Goal: Communication & Community: Ask a question

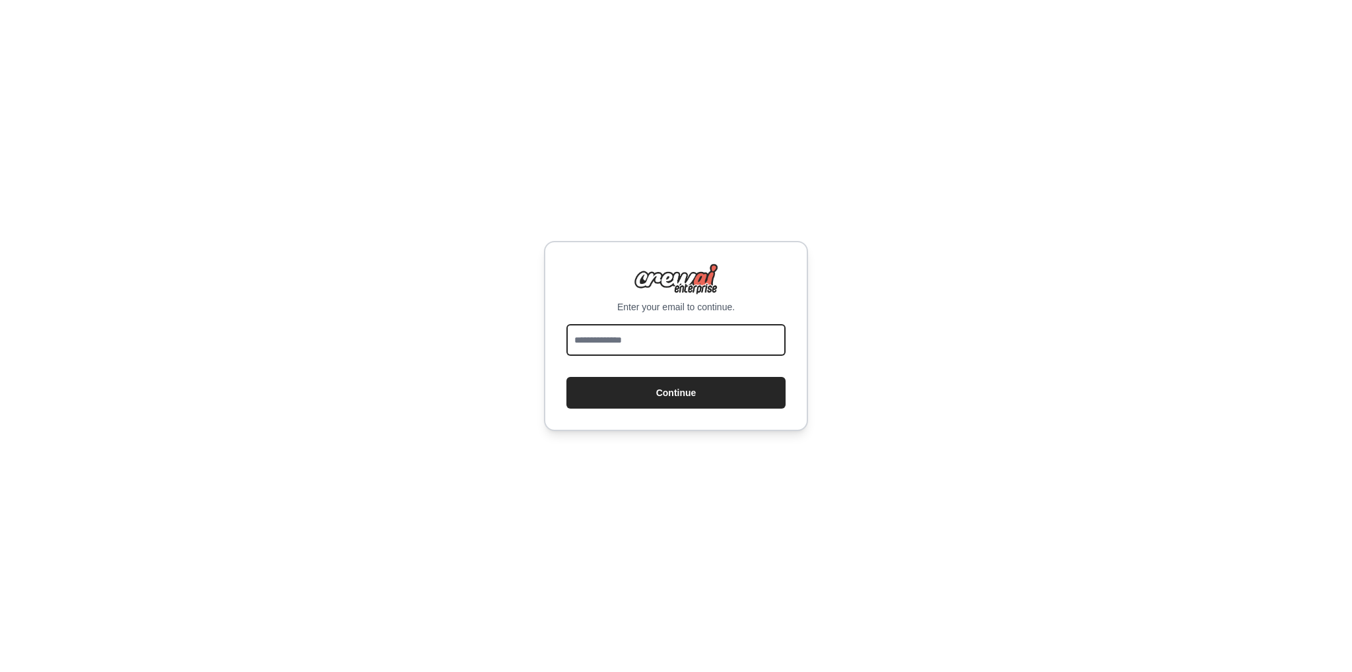
click at [647, 350] on input "email" at bounding box center [675, 340] width 219 height 32
type input "**********"
click at [566, 377] on button "Continue" at bounding box center [675, 393] width 219 height 32
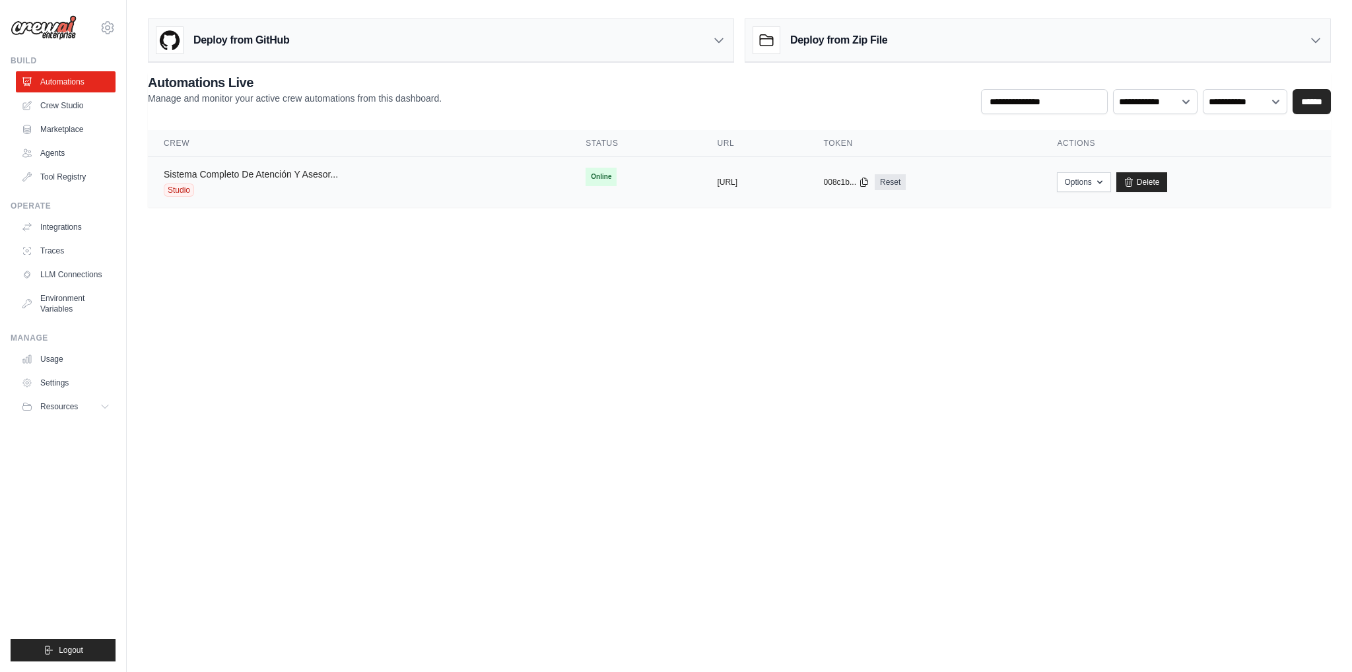
click at [272, 170] on link "Sistema Completo De Atención Y Asesor..." at bounding box center [251, 174] width 174 height 11
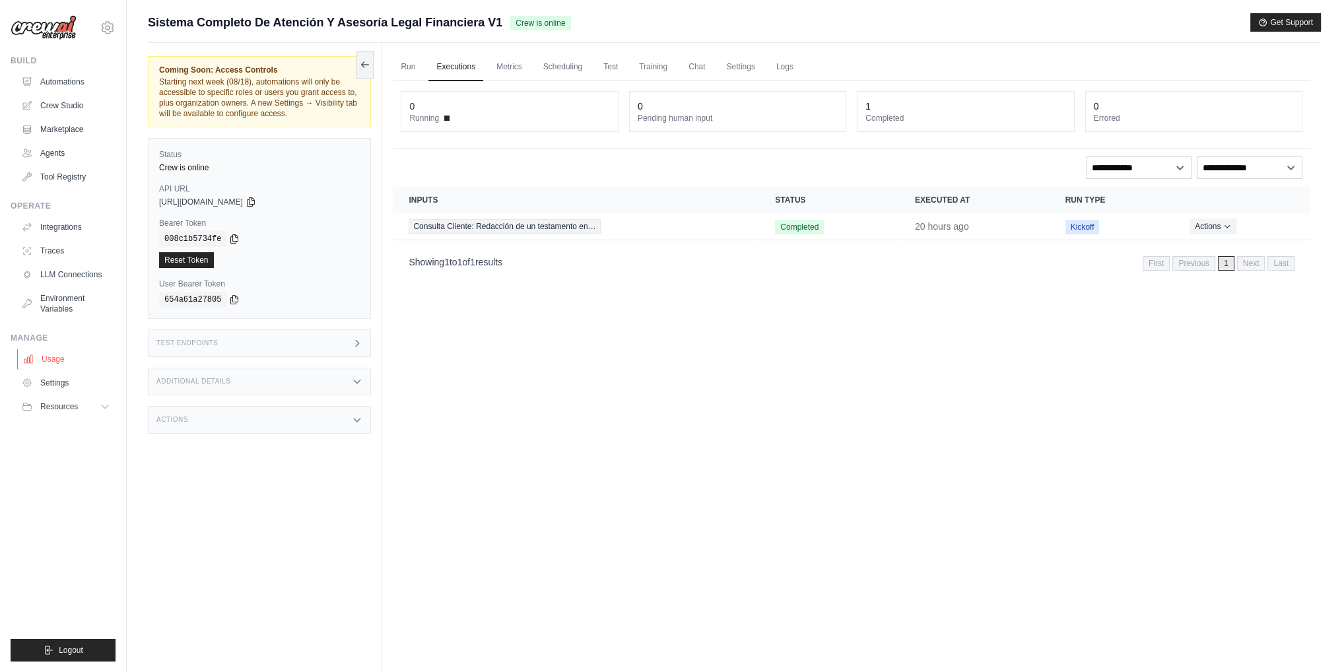
click at [53, 357] on link "Usage" at bounding box center [67, 359] width 100 height 21
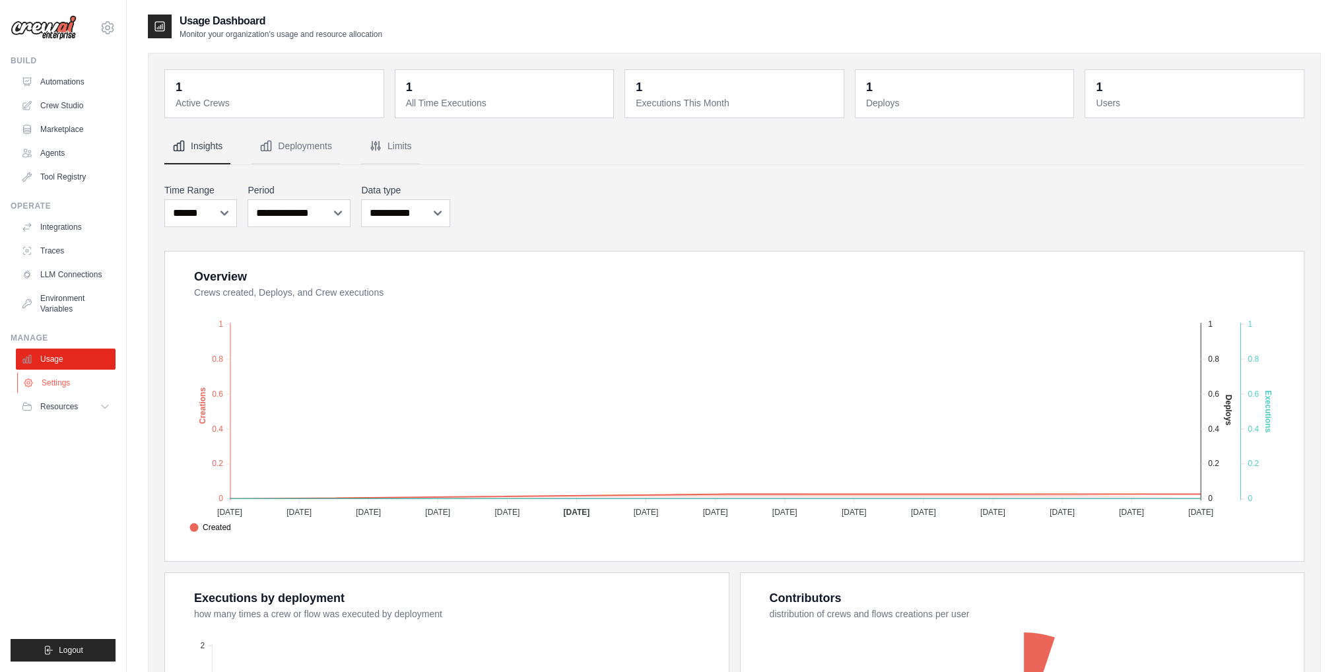
click at [53, 380] on link "Settings" at bounding box center [67, 382] width 100 height 21
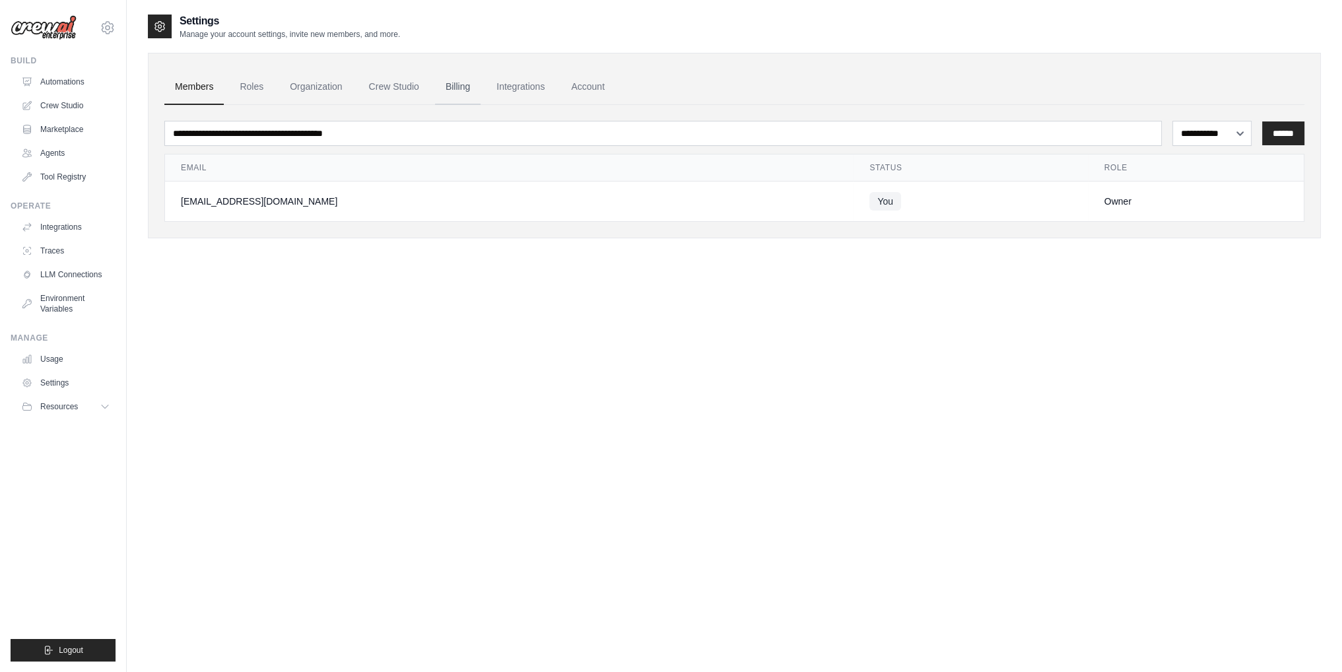
click at [445, 78] on link "Billing" at bounding box center [458, 87] width 46 height 36
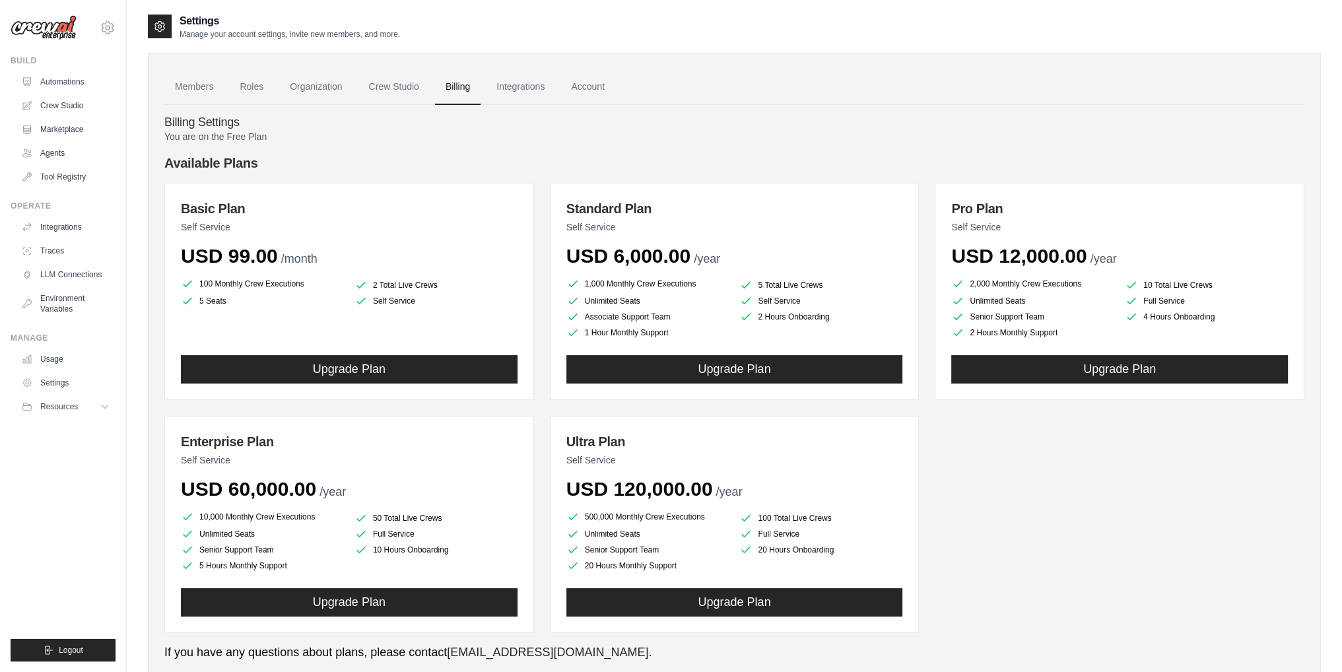
scroll to position [39, 0]
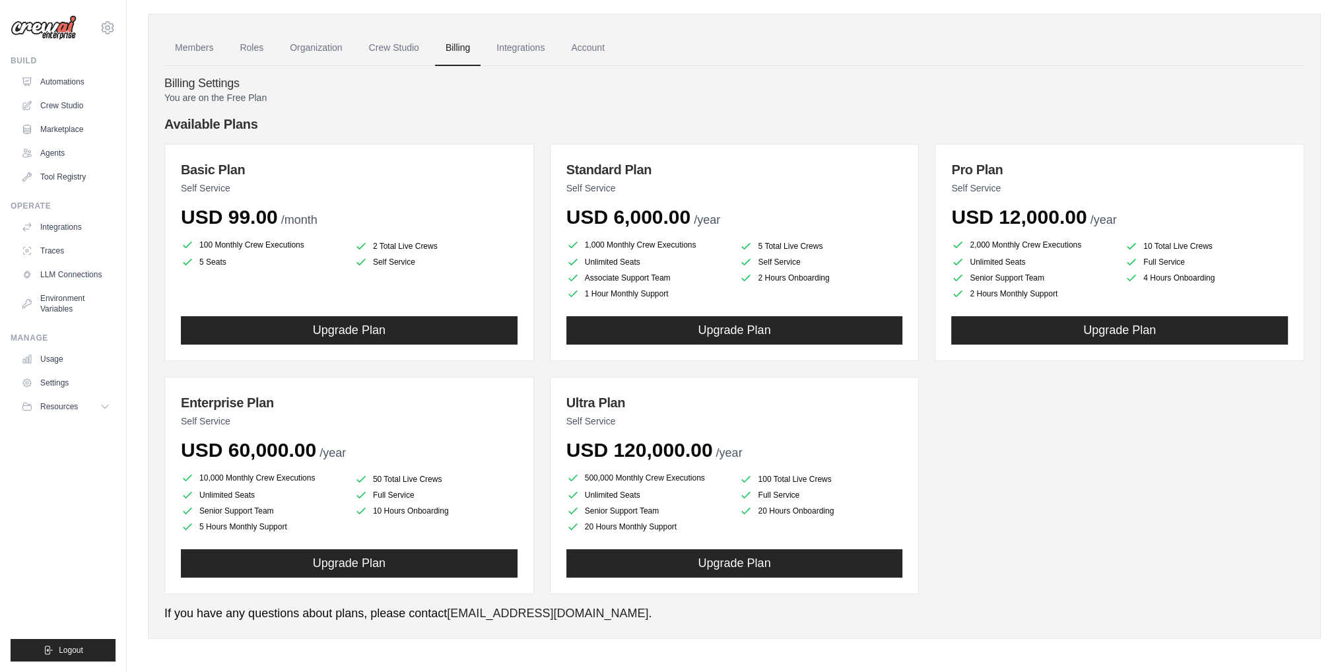
drag, startPoint x: 199, startPoint y: 262, endPoint x: 253, endPoint y: 265, distance: 54.2
click at [252, 263] on li "5 Seats" at bounding box center [262, 261] width 163 height 13
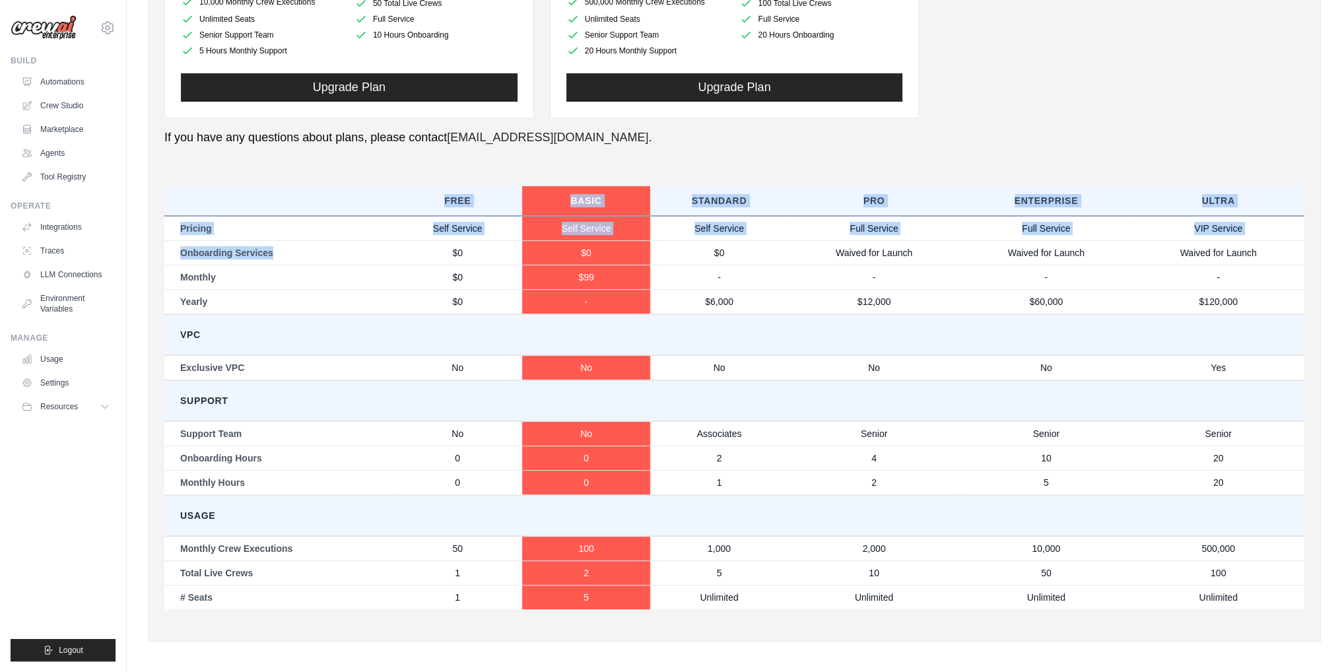
drag, startPoint x: 211, startPoint y: 185, endPoint x: 336, endPoint y: 264, distance: 147.4
click at [335, 262] on table "Free Basic Standard Pro Enterprise Ultra Pricing Self Service Self Service Self…" at bounding box center [734, 397] width 1140 height 423
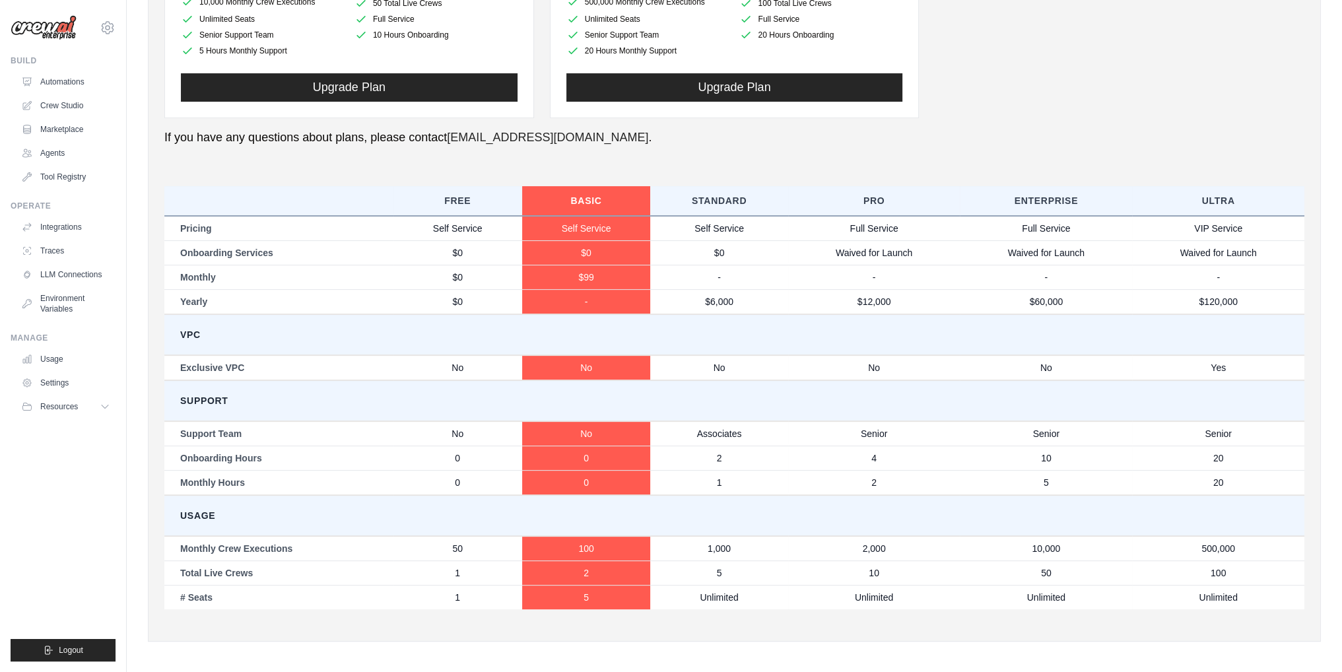
click at [508, 322] on td "VPC" at bounding box center [734, 334] width 1140 height 41
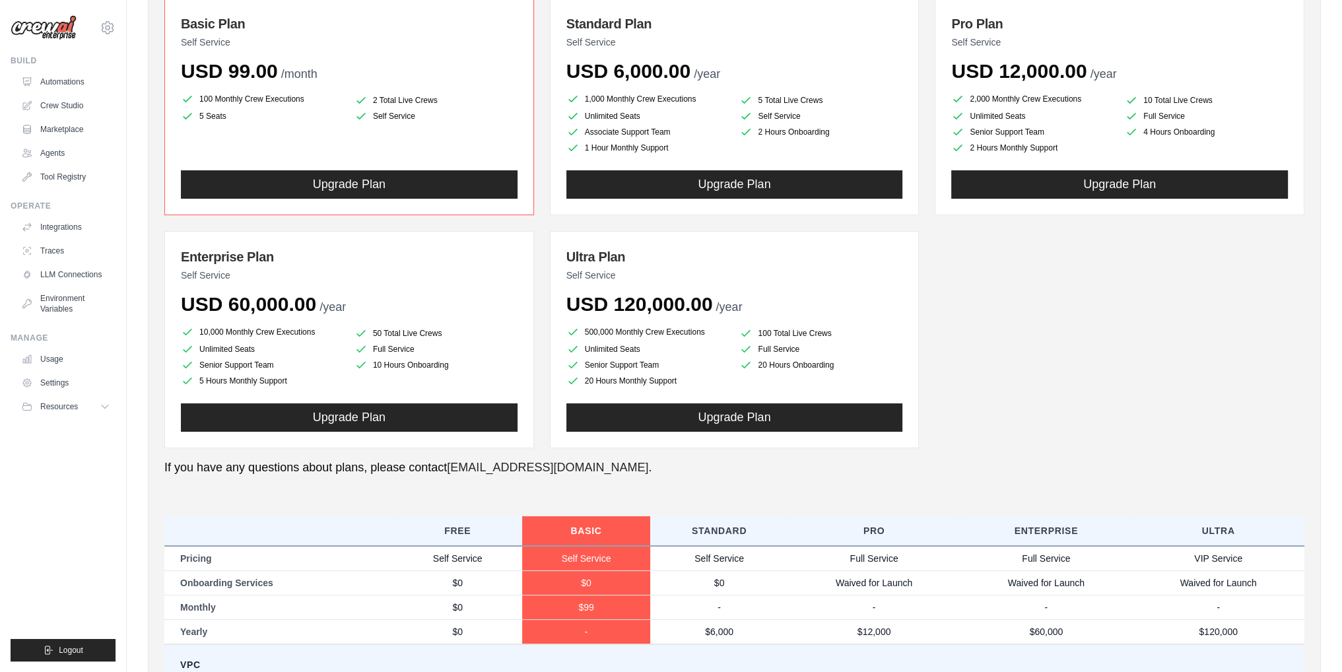
scroll to position [0, 0]
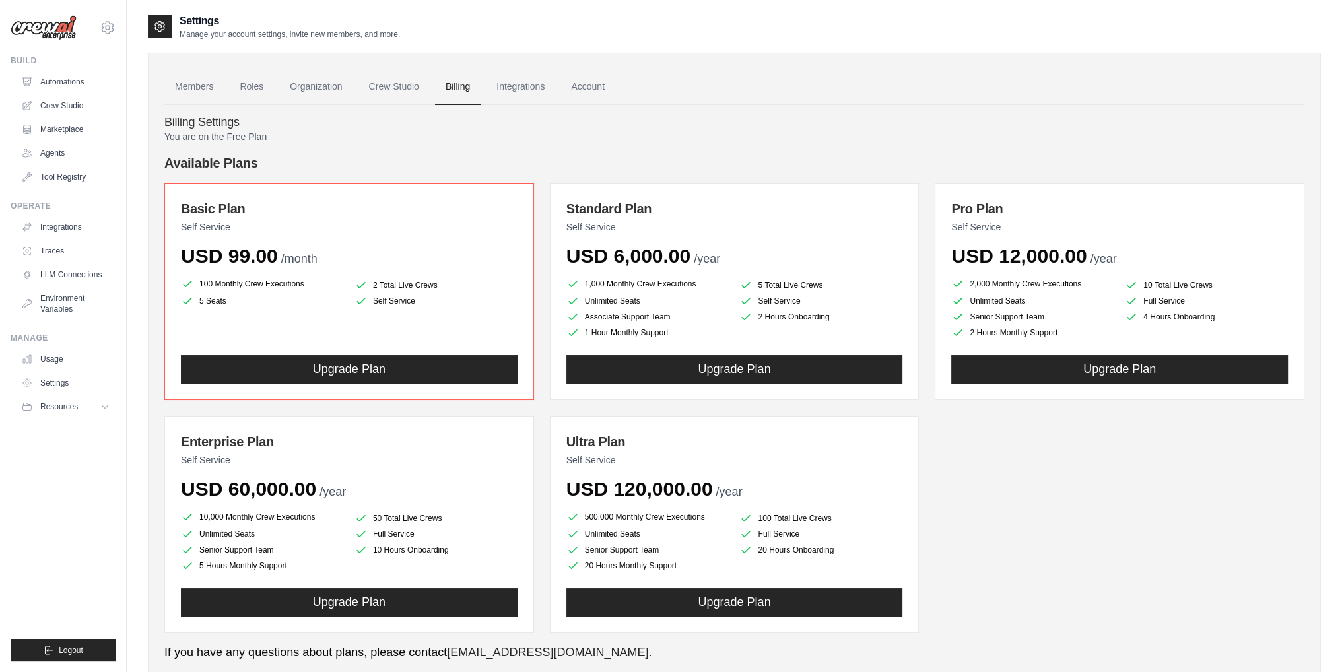
drag, startPoint x: 578, startPoint y: 255, endPoint x: 698, endPoint y: 258, distance: 120.2
click at [698, 258] on div "USD 6,000.00 /year" at bounding box center [734, 256] width 337 height 24
drag, startPoint x: 1067, startPoint y: 242, endPoint x: 1146, endPoint y: 246, distance: 78.7
click at [1146, 246] on div "USD 12,000.00 /year" at bounding box center [1119, 256] width 337 height 24
drag, startPoint x: 991, startPoint y: 286, endPoint x: 1157, endPoint y: 283, distance: 165.7
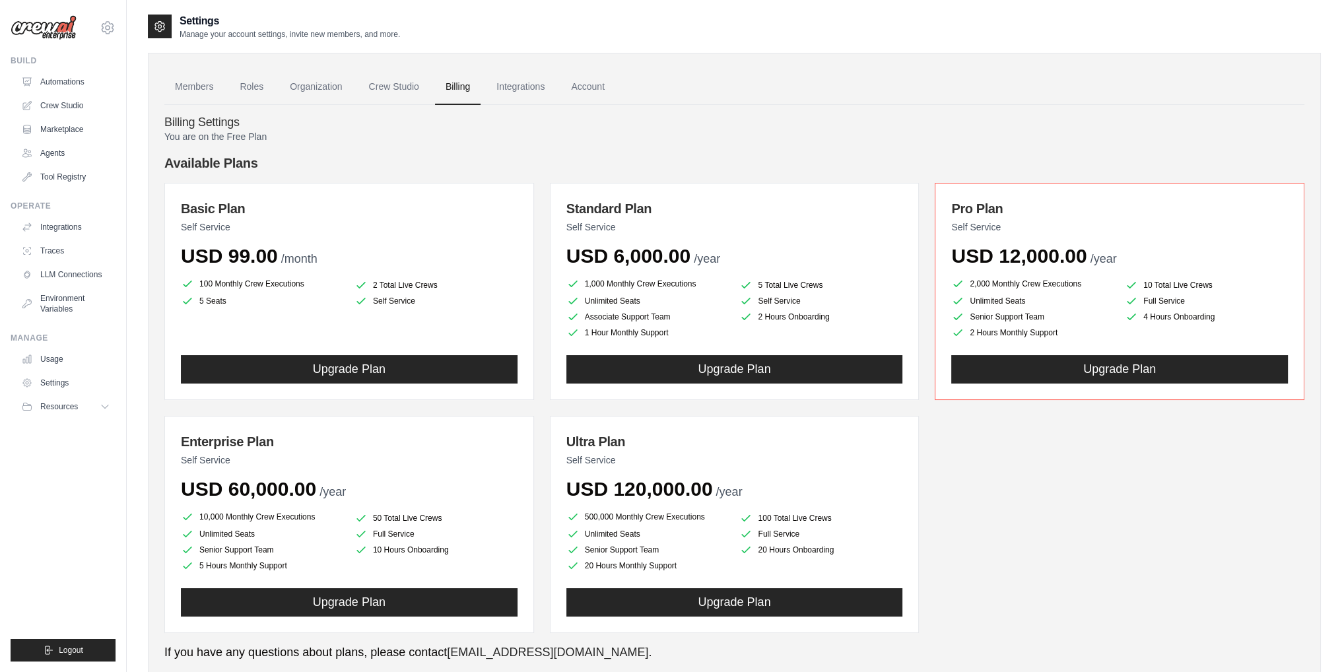
click at [1157, 283] on ul "2,000 Monthly Crew Executions 10 Total Live Crews Unlimited Seats Full Service …" at bounding box center [1119, 307] width 337 height 63
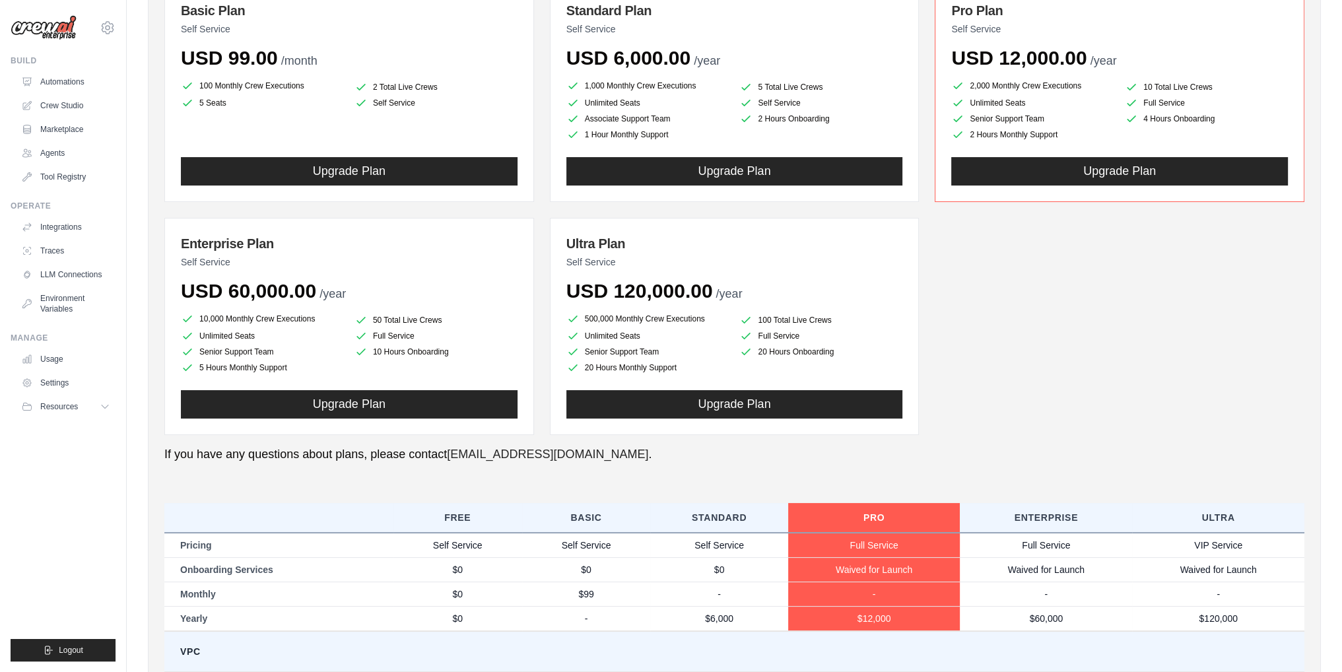
drag, startPoint x: 705, startPoint y: 360, endPoint x: 488, endPoint y: 141, distance: 309.0
click at [488, 141] on div "Basic Plan Self Service USD 99.00 /month 100 Monthly Crew Executions 2 Total Li…" at bounding box center [734, 210] width 1140 height 450
click at [585, 205] on div "Basic Plan Self Service USD 99.00 /month 100 Monthly Crew Executions 2 Total Li…" at bounding box center [734, 210] width 1140 height 450
drag, startPoint x: 580, startPoint y: 250, endPoint x: 891, endPoint y: 357, distance: 329.6
click at [891, 357] on div "Ultra Plan Self Service USD 120,000.00 /year 500,000 Monthly Crew Executions 10…" at bounding box center [735, 326] width 370 height 217
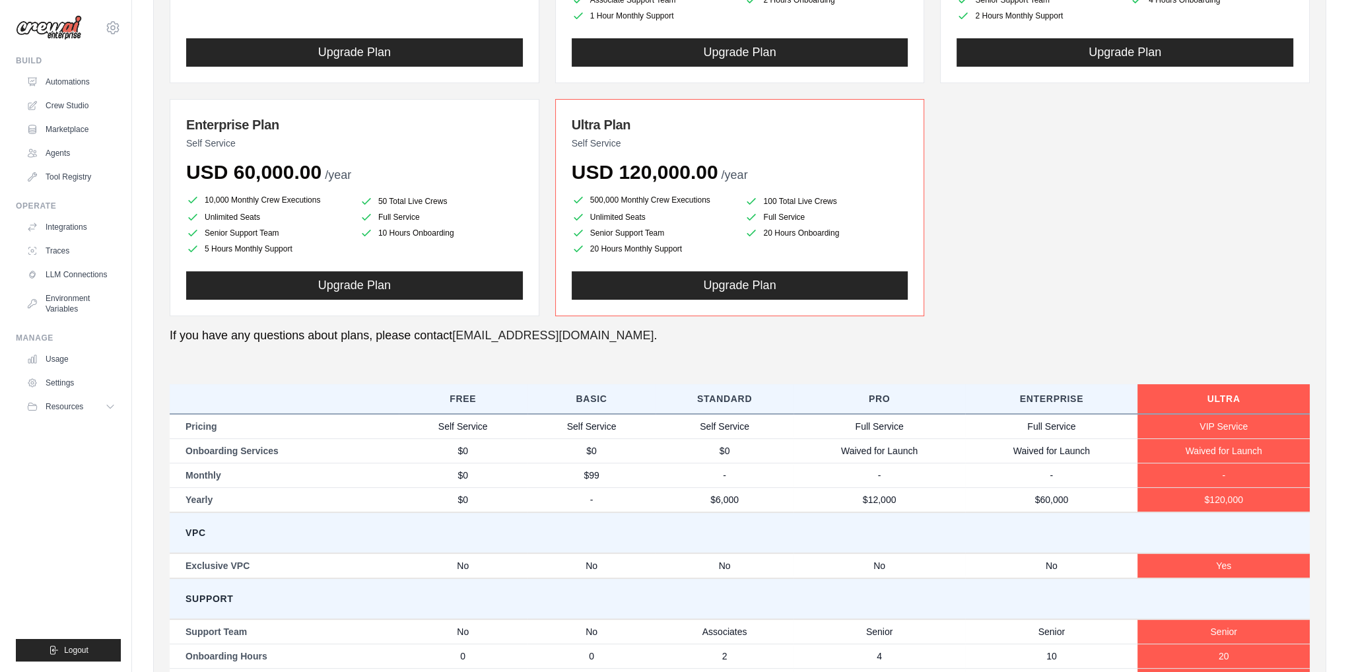
scroll to position [0, 0]
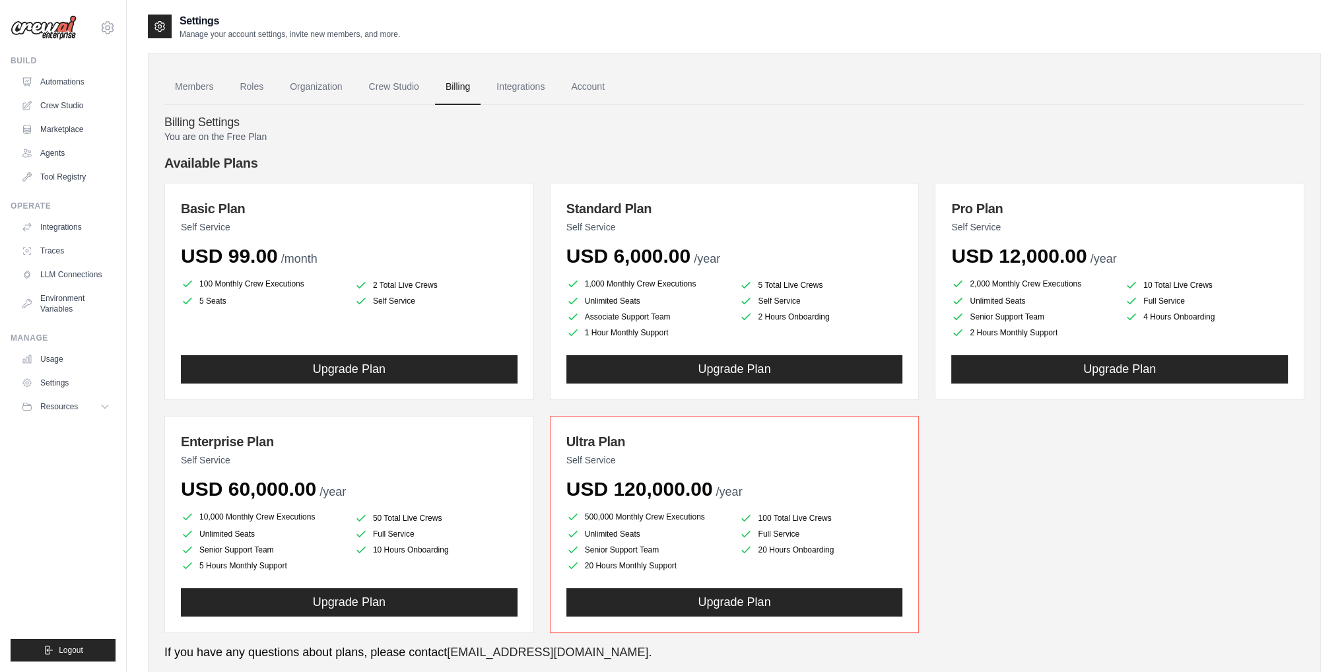
click at [1044, 428] on div "Basic Plan Self Service USD 99.00 /month 100 Monthly Crew Executions 2 Total Li…" at bounding box center [734, 408] width 1140 height 450
click at [182, 127] on h4 "Billing Settings" at bounding box center [734, 123] width 1140 height 15
click at [69, 154] on link "Agents" at bounding box center [67, 153] width 100 height 21
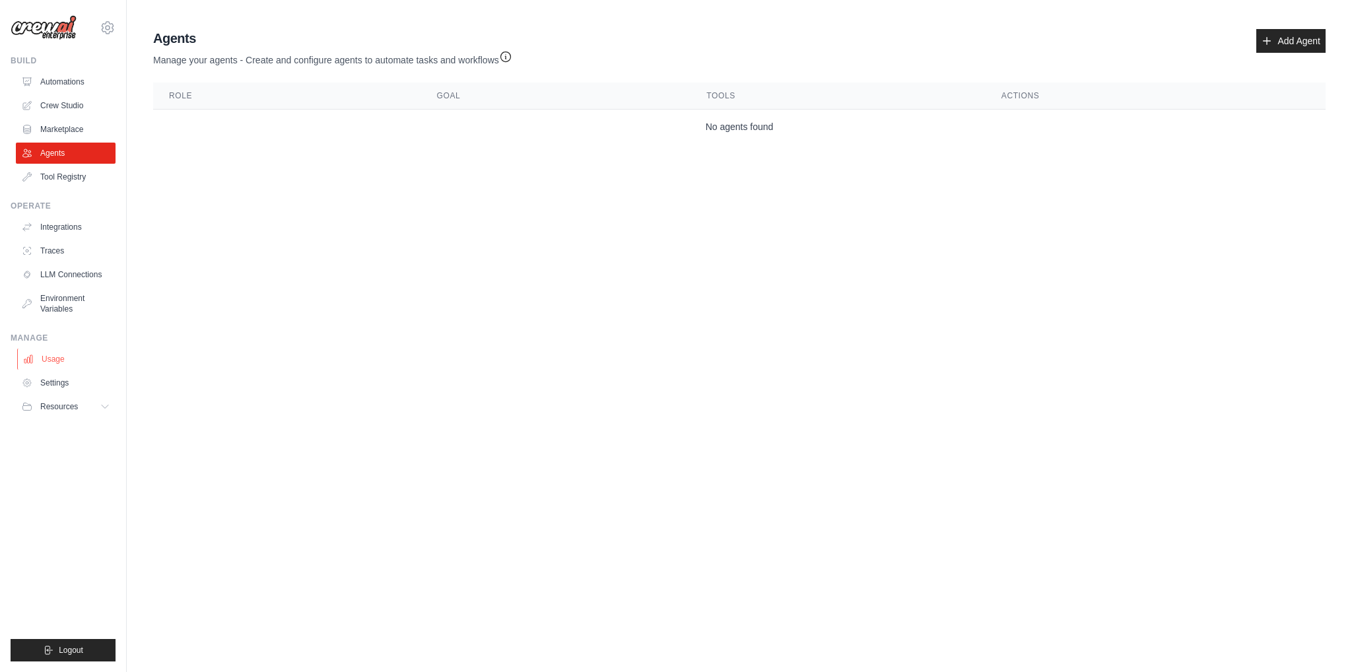
click at [85, 367] on link "Usage" at bounding box center [67, 359] width 100 height 21
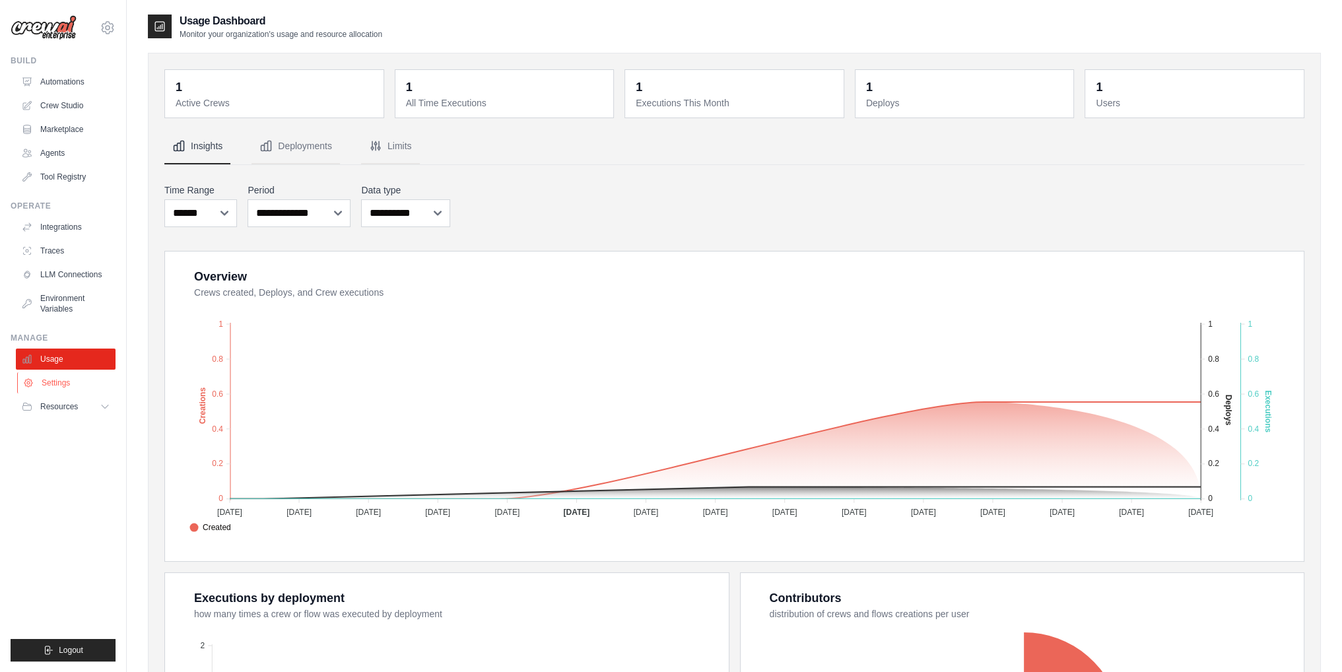
click at [84, 380] on link "Settings" at bounding box center [67, 382] width 100 height 21
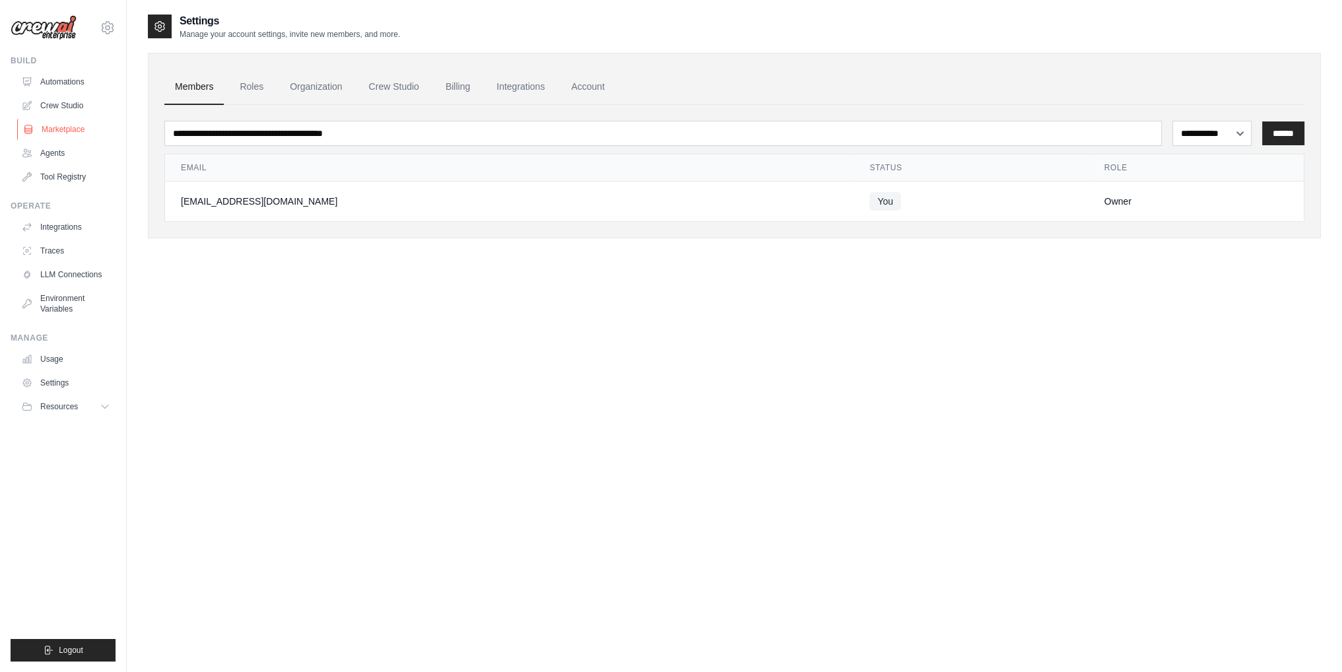
click at [82, 133] on link "Marketplace" at bounding box center [67, 129] width 100 height 21
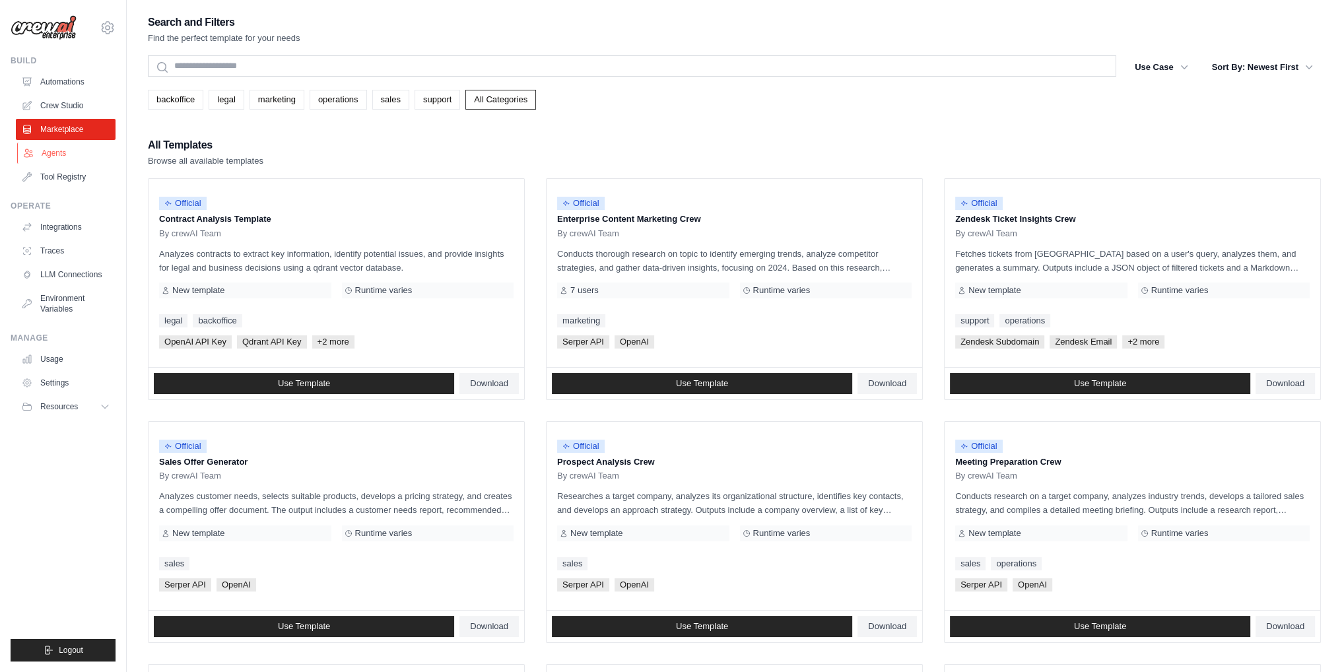
click at [75, 157] on link "Agents" at bounding box center [67, 153] width 100 height 21
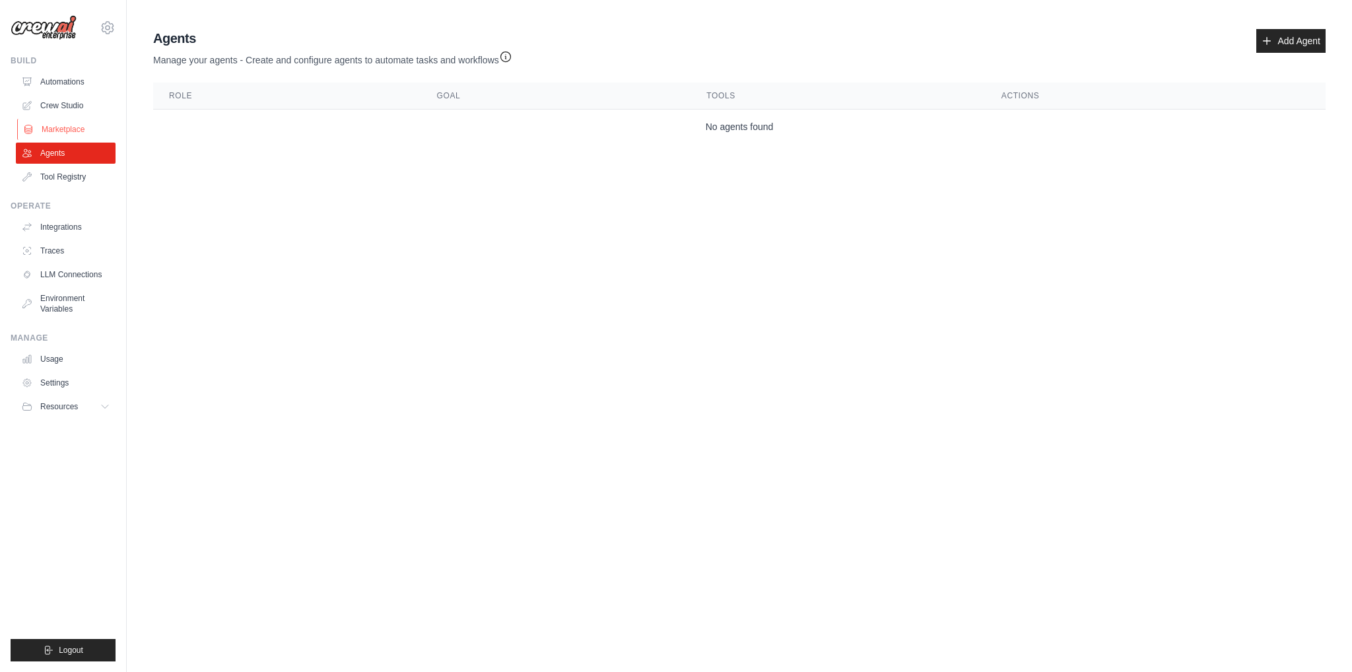
click at [73, 133] on link "Marketplace" at bounding box center [67, 129] width 100 height 21
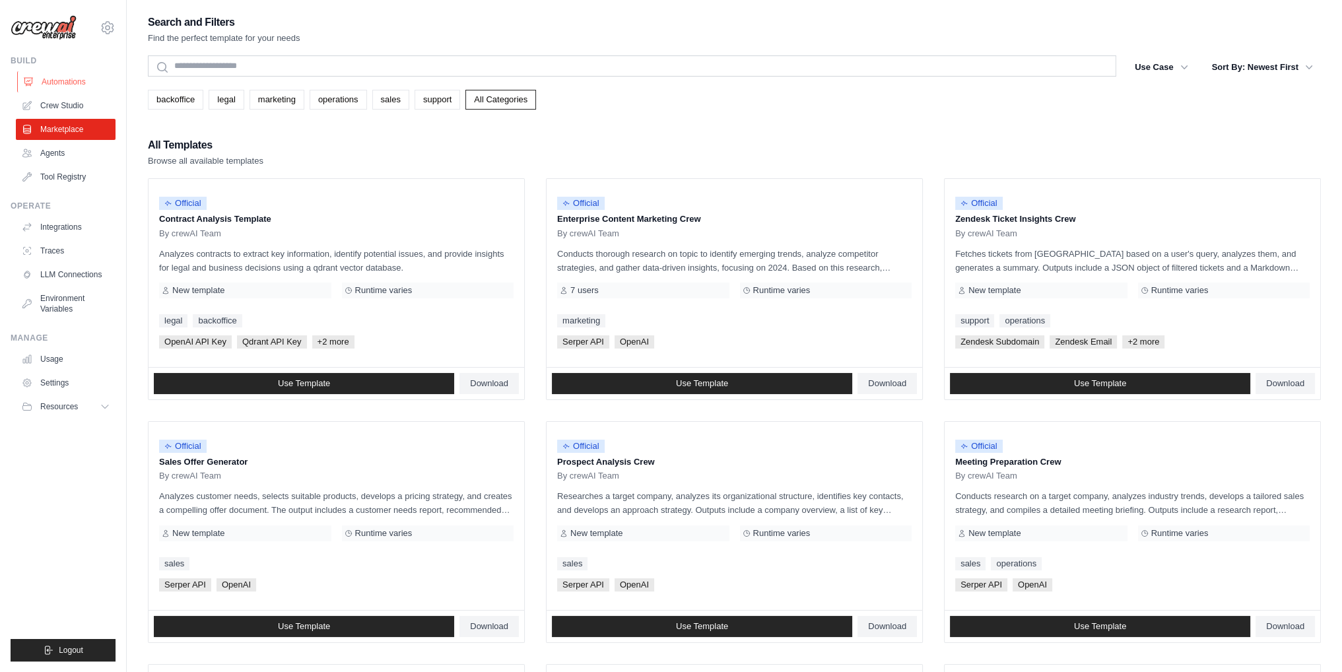
click at [73, 90] on link "Automations" at bounding box center [67, 81] width 100 height 21
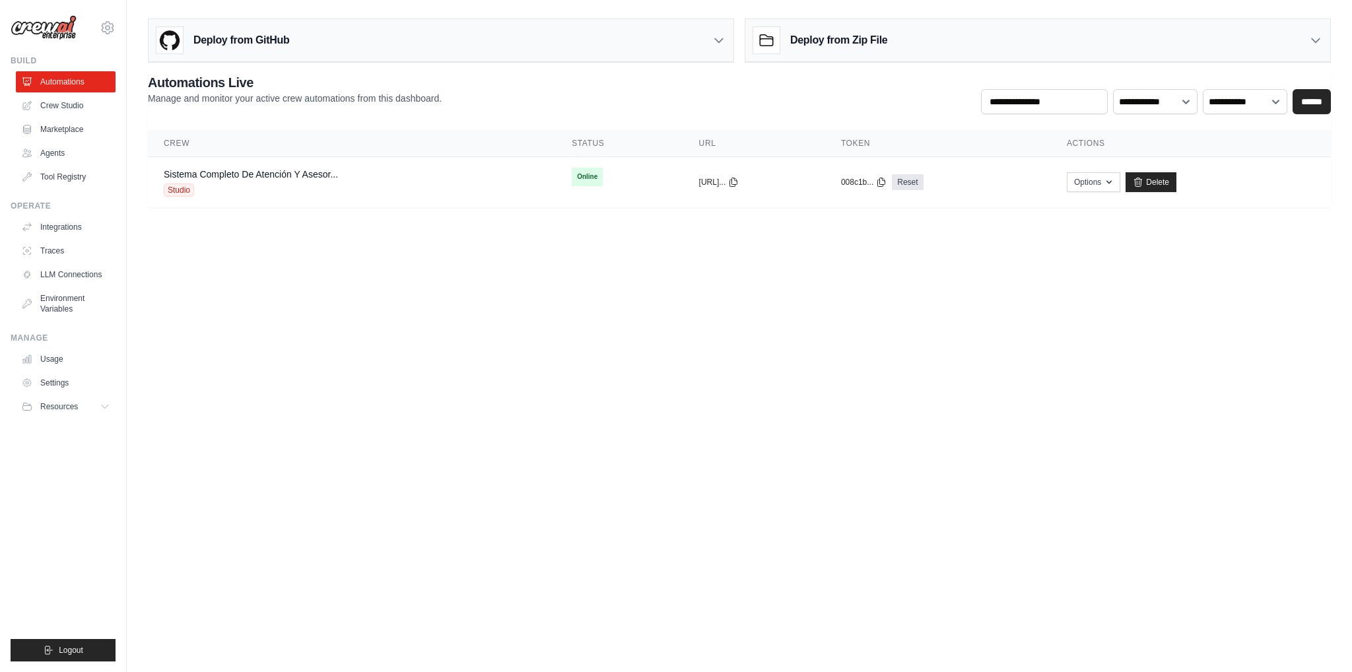
click at [76, 67] on div "Build Automations Crew Studio Marketplace Agents" at bounding box center [63, 121] width 105 height 132
click at [94, 104] on link "Crew Studio" at bounding box center [67, 105] width 100 height 21
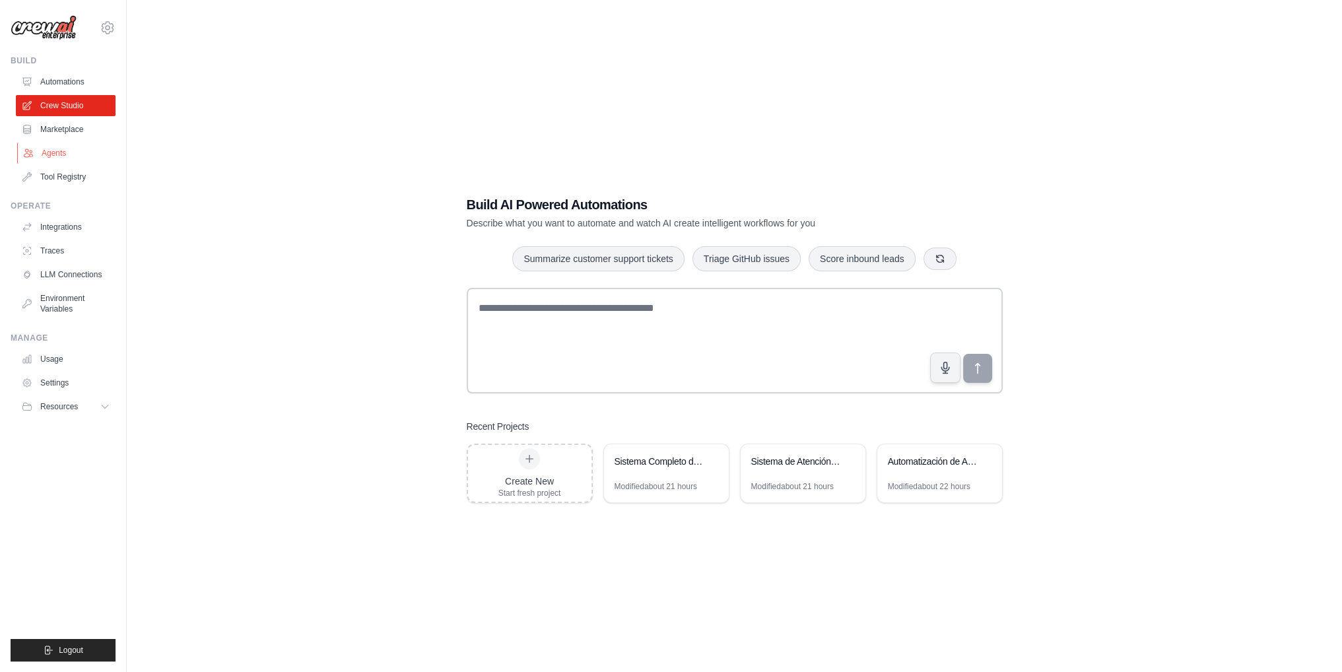
click at [42, 156] on link "Agents" at bounding box center [67, 153] width 100 height 21
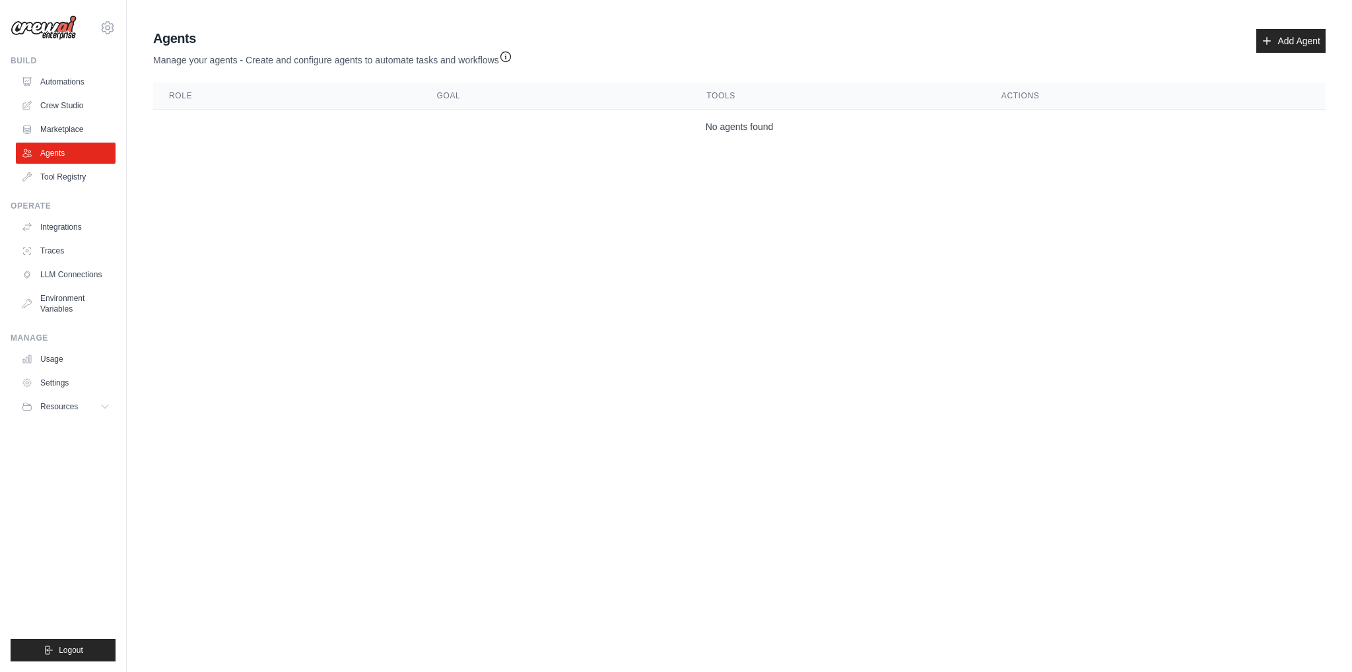
click at [61, 26] on img at bounding box center [44, 27] width 66 height 25
click at [75, 277] on link "LLM Connections" at bounding box center [67, 274] width 100 height 21
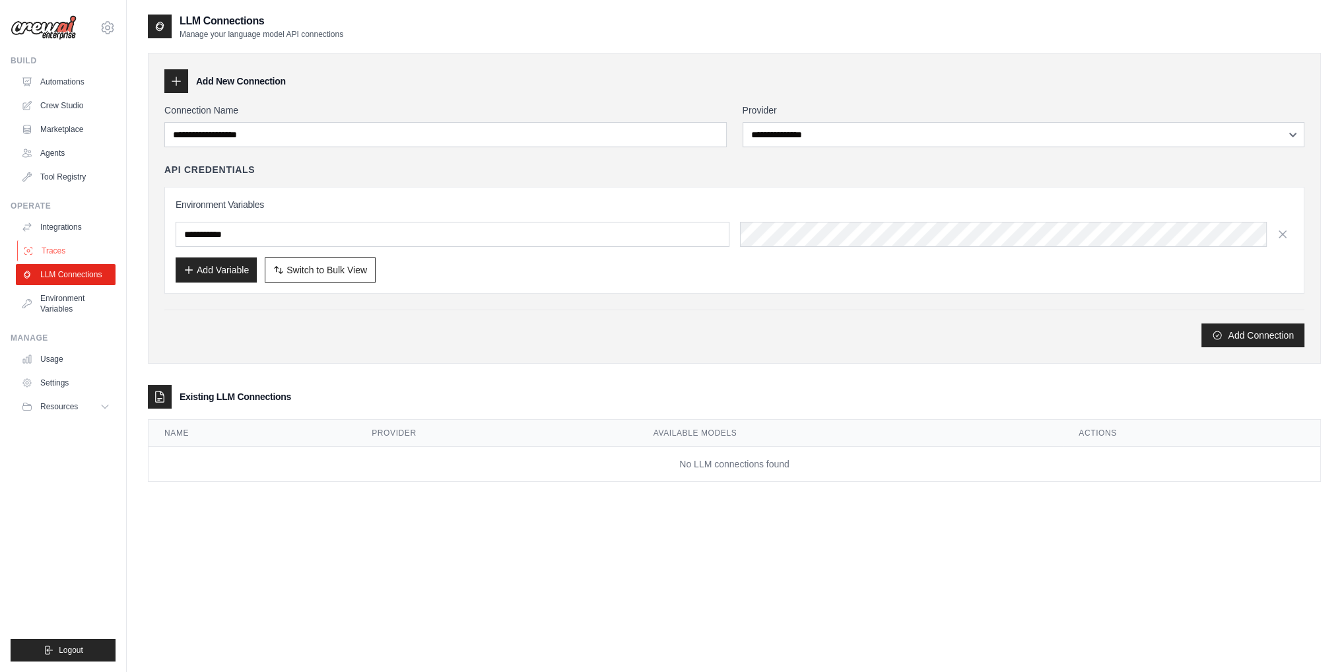
click at [62, 248] on link "Traces" at bounding box center [67, 250] width 100 height 21
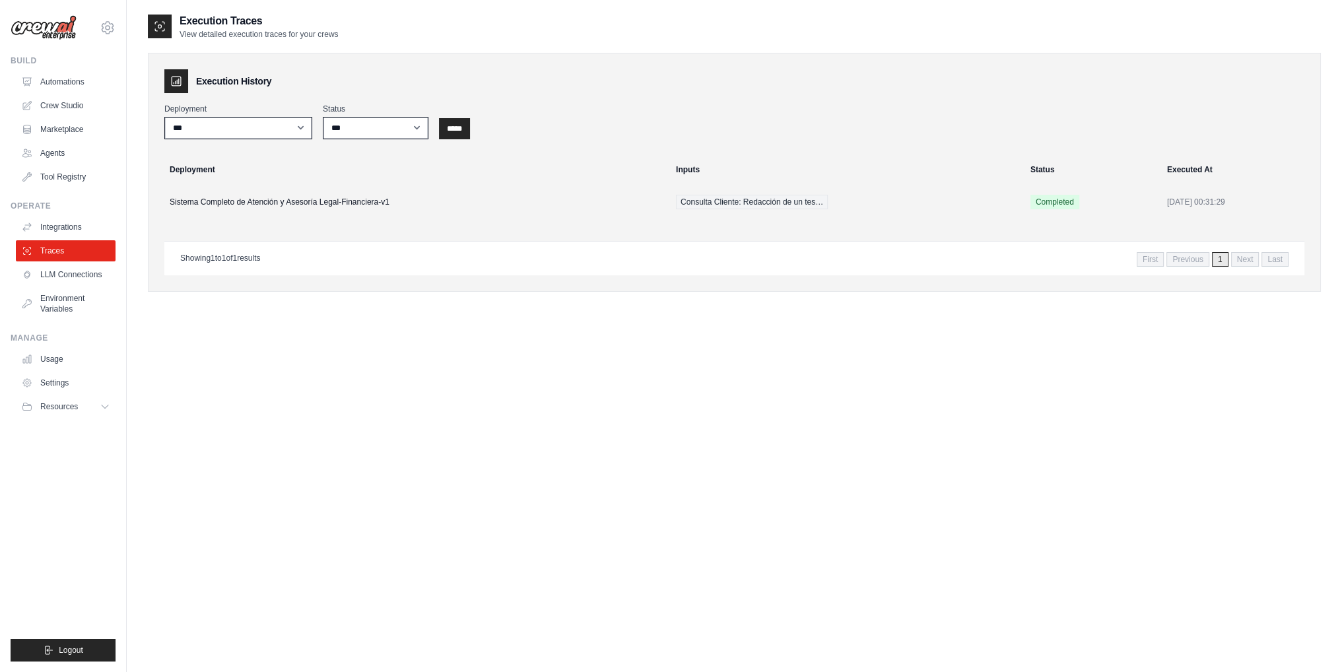
click at [62, 235] on link "Integrations" at bounding box center [66, 227] width 100 height 21
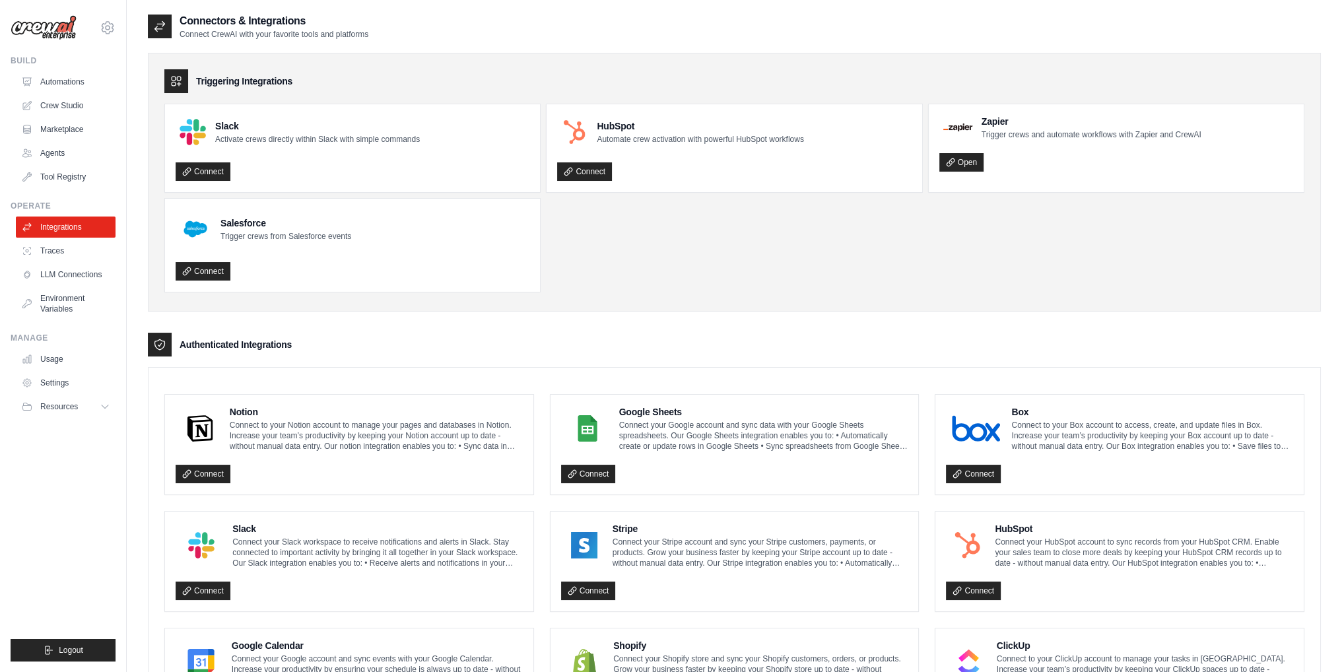
click at [64, 214] on div "Operate Integrations Traces LLM Connections Environment Variables" at bounding box center [63, 260] width 105 height 119
click at [62, 180] on link "Tool Registry" at bounding box center [67, 176] width 100 height 21
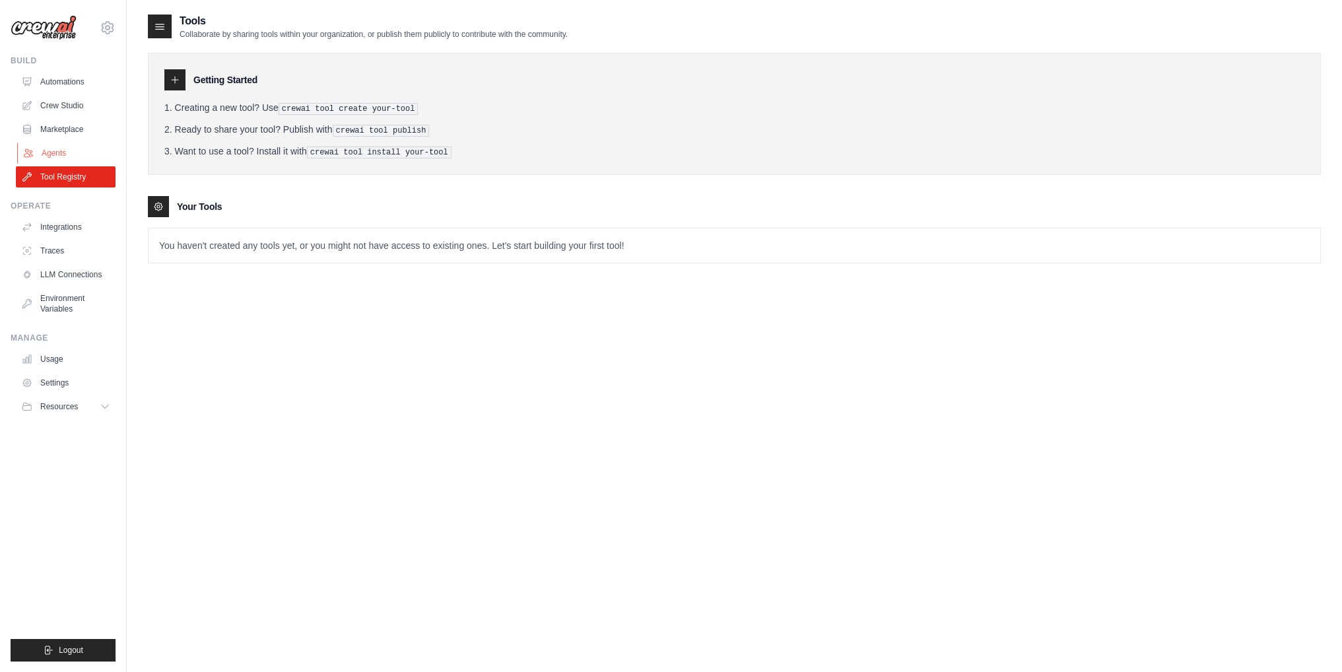
click at [57, 158] on link "Agents" at bounding box center [67, 153] width 100 height 21
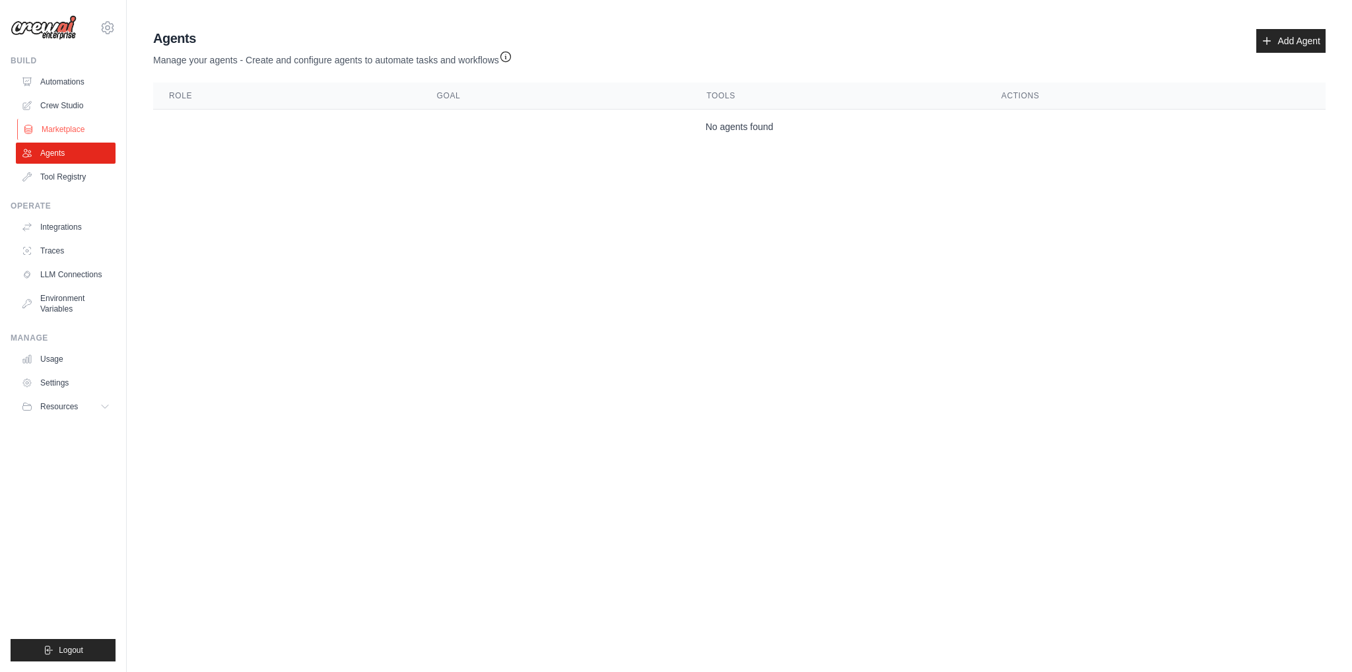
click at [61, 135] on link "Marketplace" at bounding box center [67, 129] width 100 height 21
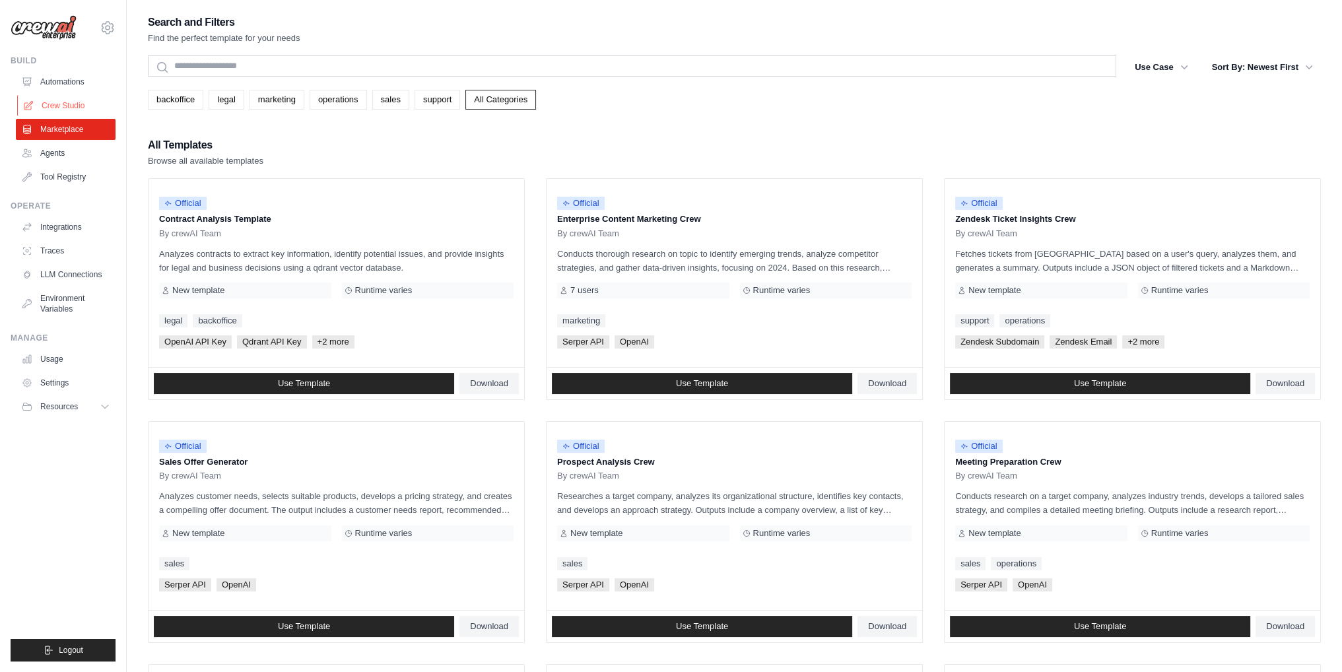
click at [67, 108] on link "Crew Studio" at bounding box center [67, 105] width 100 height 21
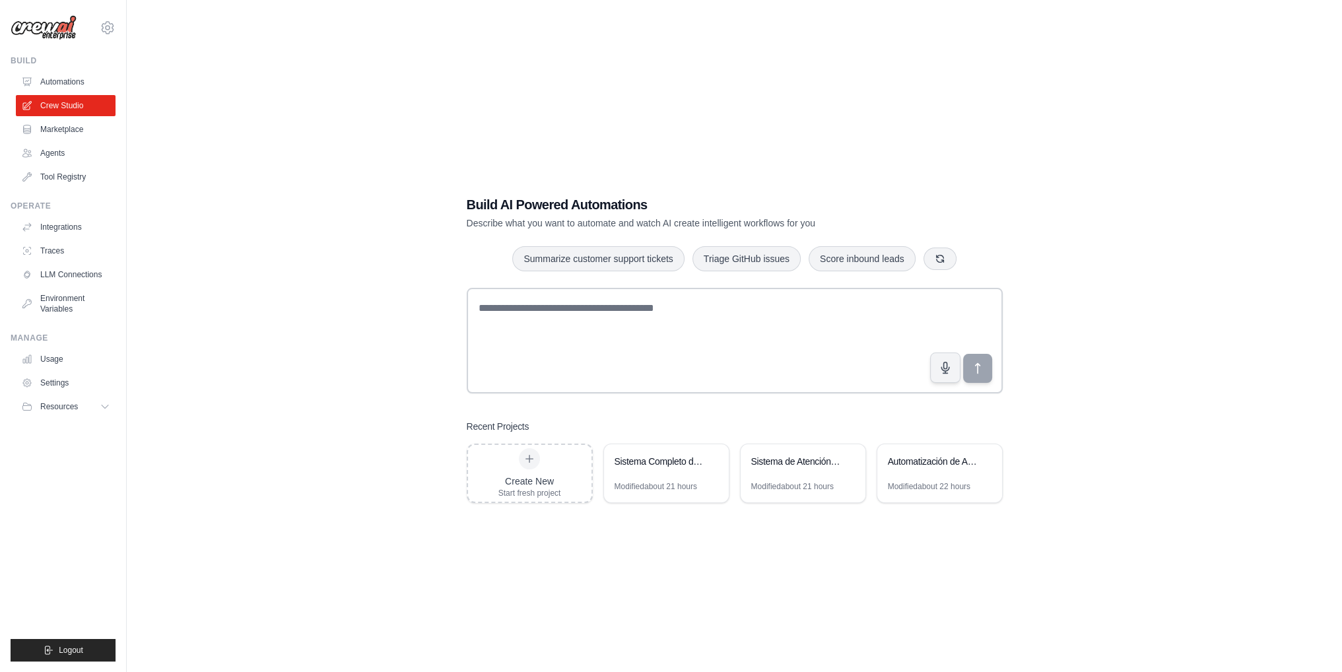
click at [67, 75] on link "Automations" at bounding box center [66, 81] width 100 height 21
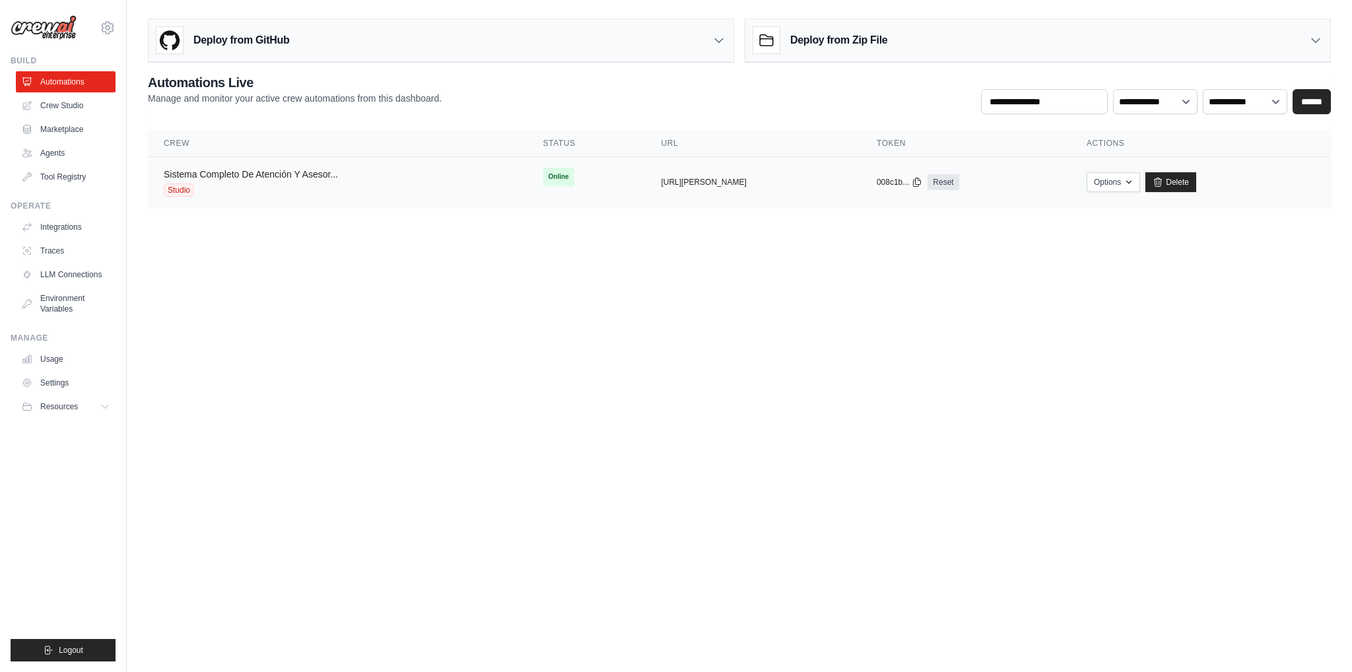
click at [261, 177] on link "Sistema Completo De Atención Y Asesor..." at bounding box center [251, 174] width 174 height 11
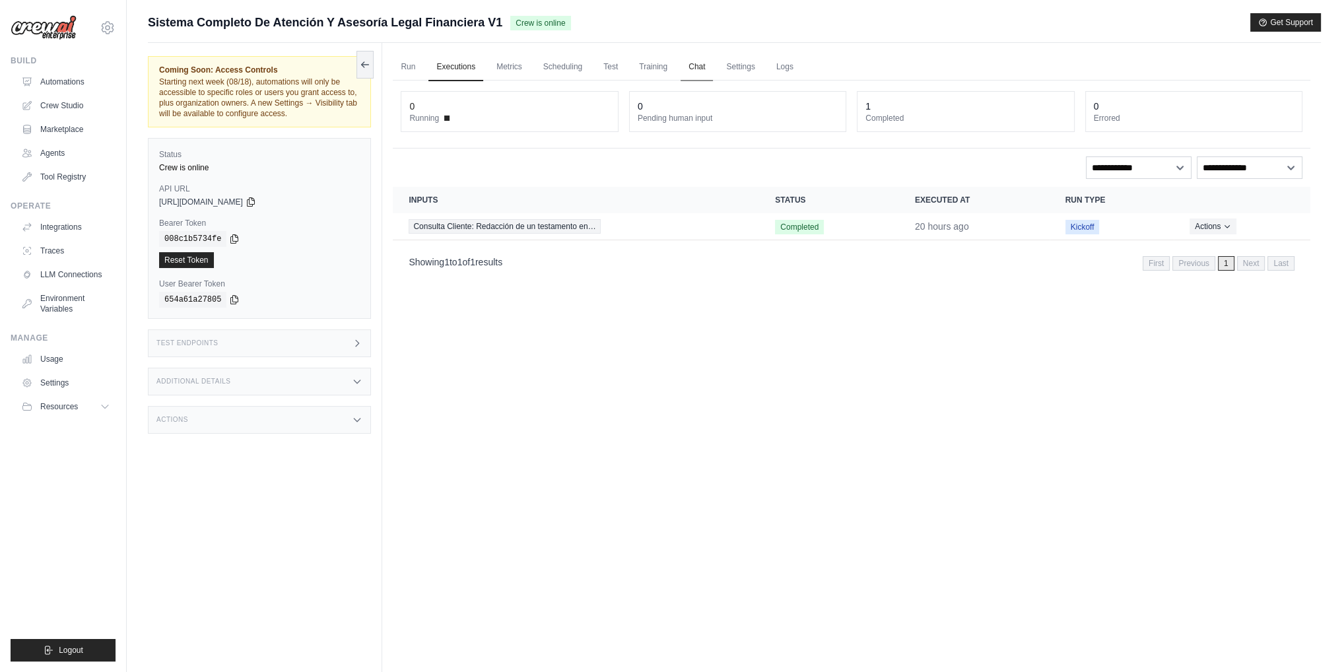
click at [699, 65] on link "Chat" at bounding box center [697, 67] width 32 height 28
drag, startPoint x: 949, startPoint y: 226, endPoint x: 986, endPoint y: 228, distance: 37.0
click at [986, 228] on td "20 hours ago" at bounding box center [974, 226] width 151 height 27
click at [661, 78] on link "Training" at bounding box center [653, 67] width 44 height 28
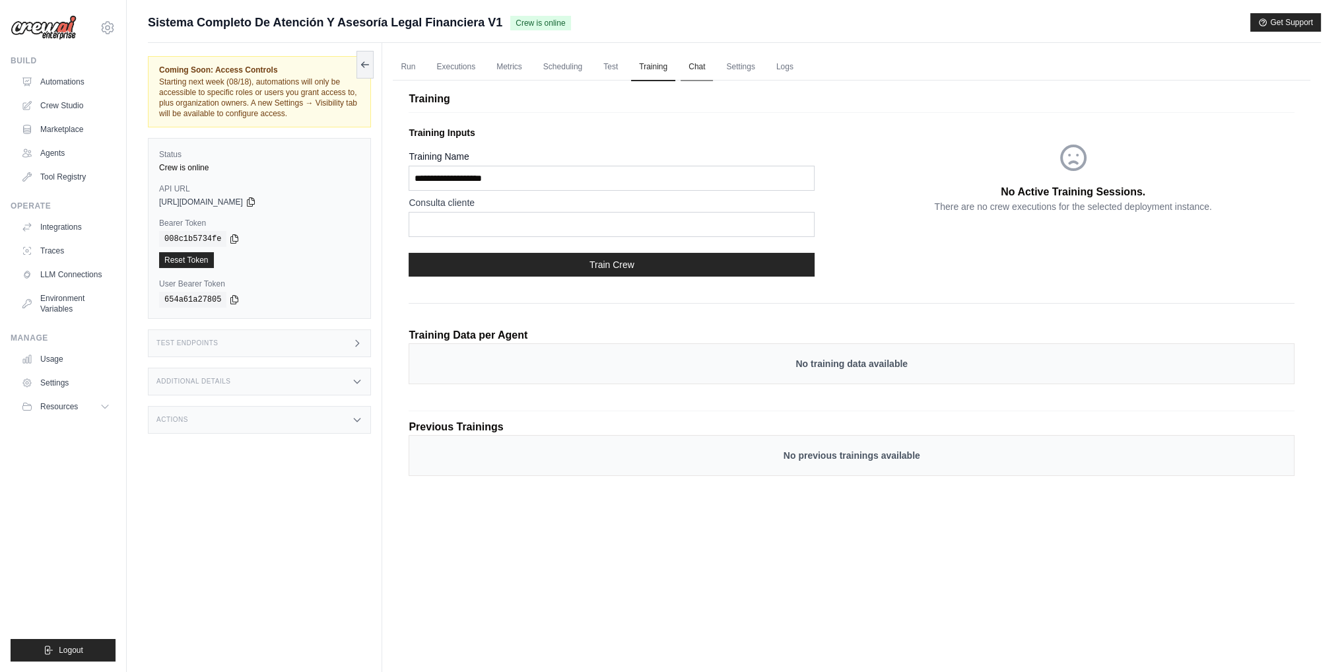
click at [708, 62] on link "Chat" at bounding box center [697, 67] width 32 height 28
click at [563, 64] on link "Scheduling" at bounding box center [562, 67] width 55 height 28
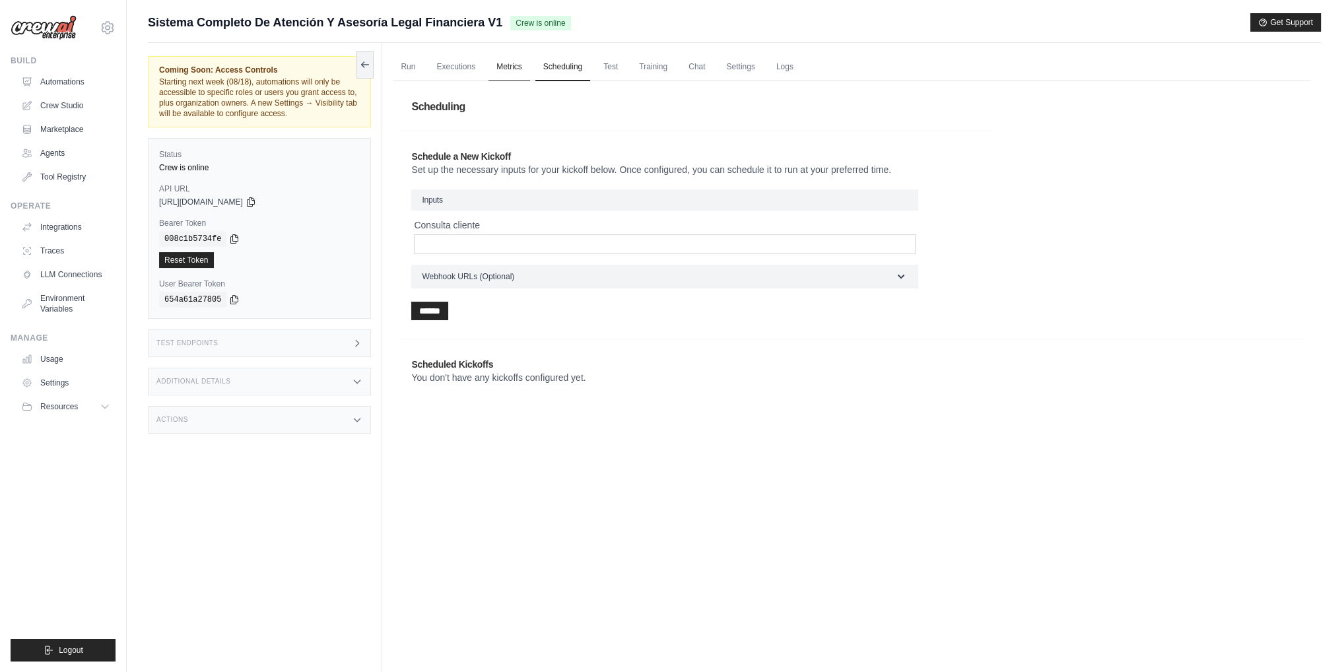
click at [514, 61] on link "Metrics" at bounding box center [509, 67] width 42 height 28
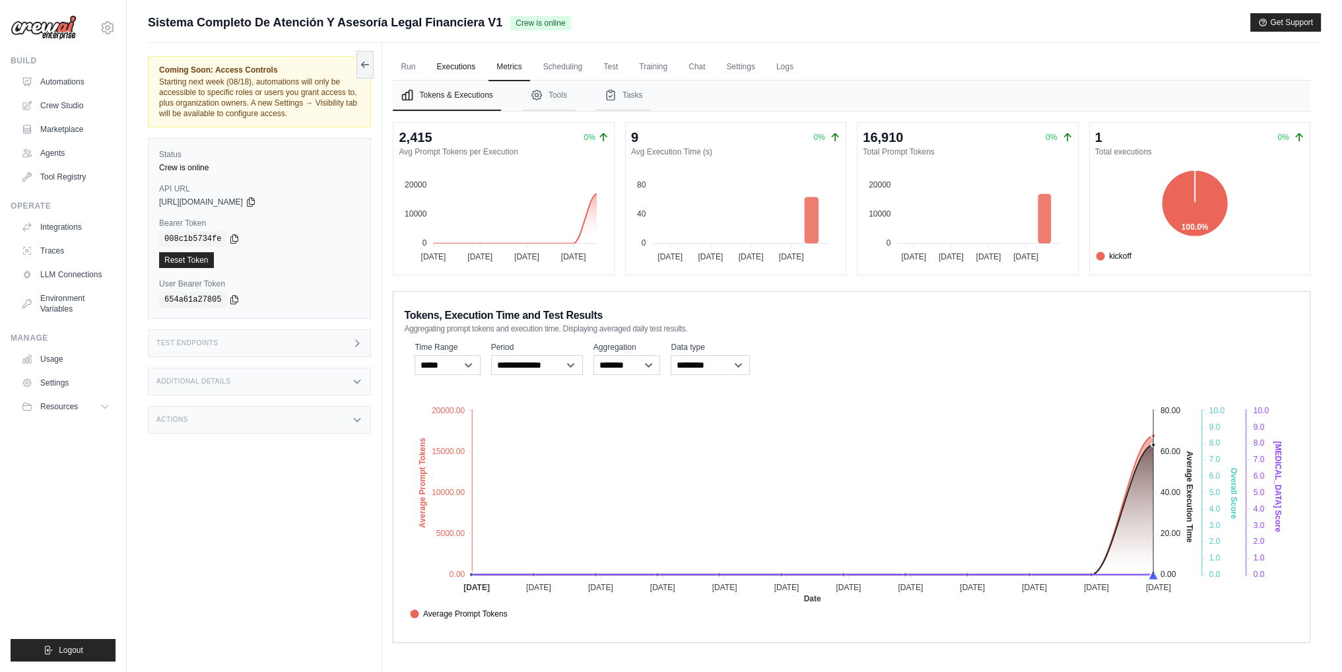
click at [458, 73] on link "Executions" at bounding box center [455, 67] width 55 height 28
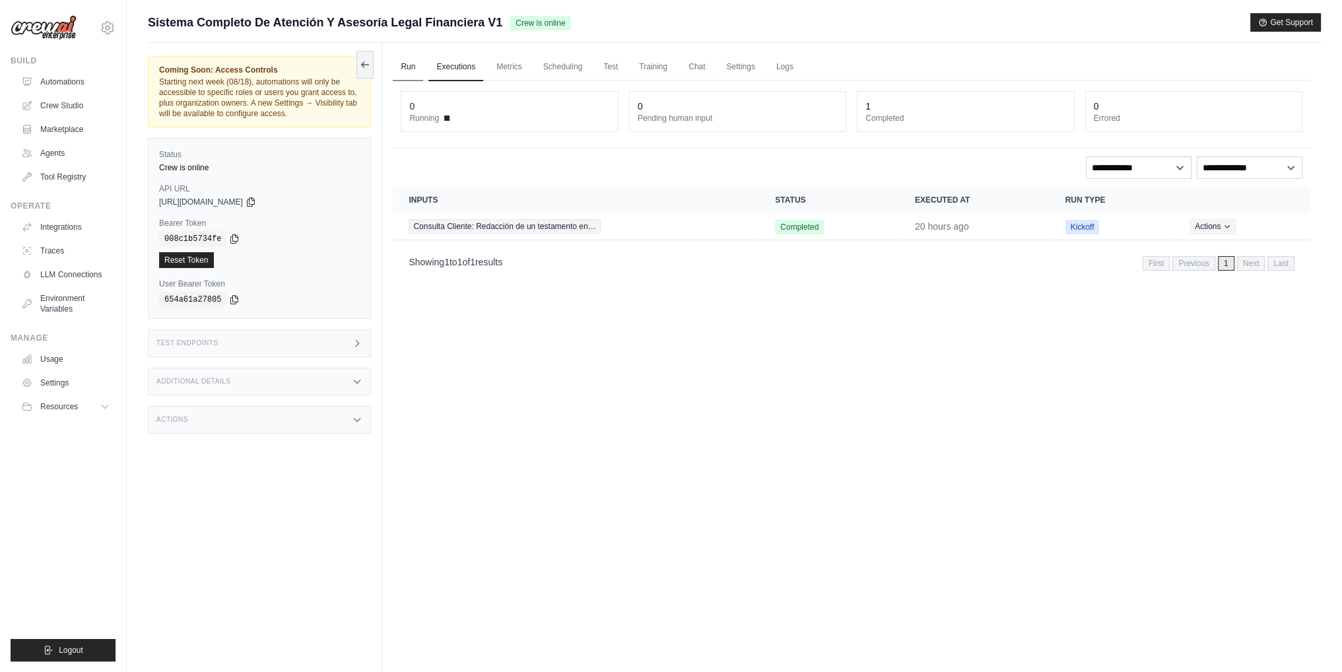
click at [418, 77] on link "Run" at bounding box center [408, 67] width 30 height 28
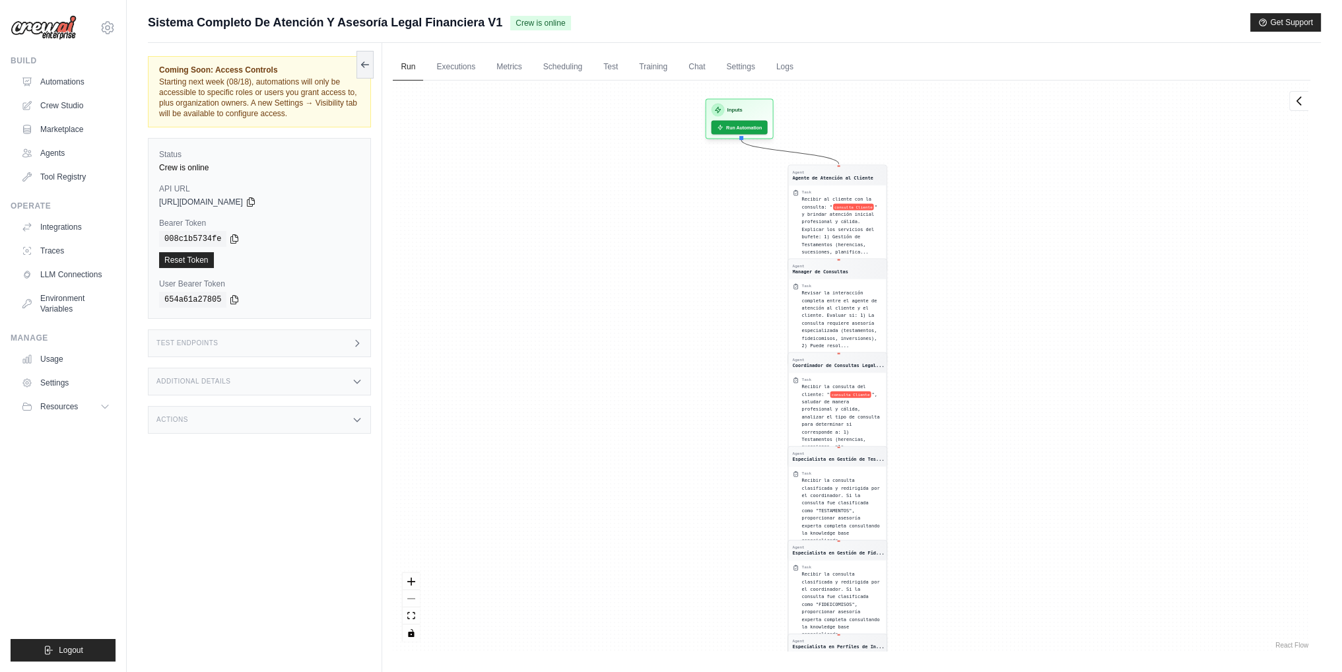
drag, startPoint x: 962, startPoint y: 259, endPoint x: 1001, endPoint y: 556, distance: 299.6
click at [1001, 556] on div "Agent Agente de Atención al Cliente Task Recibir al cliente con la consulta: " …" at bounding box center [852, 366] width 918 height 571
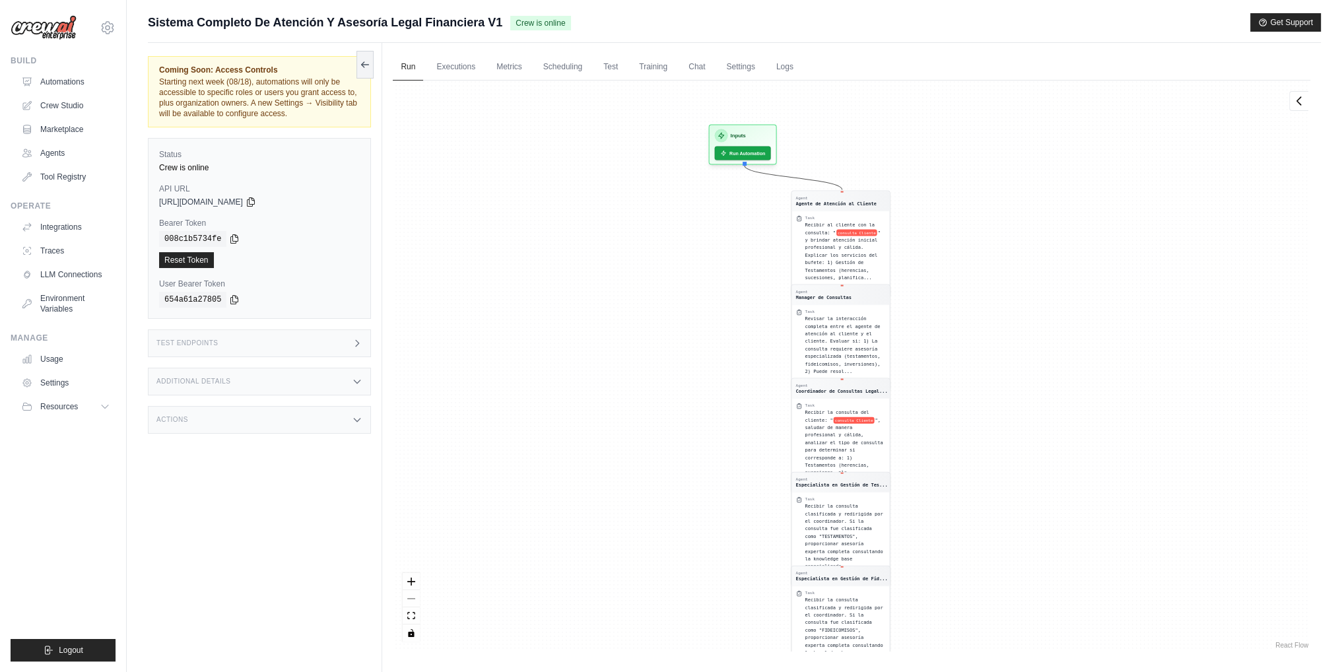
drag, startPoint x: 991, startPoint y: 506, endPoint x: 972, endPoint y: 381, distance: 126.9
click at [974, 393] on div "Agent Agente de Atención al Cliente Task Recibir al cliente con la consulta: " …" at bounding box center [852, 366] width 918 height 571
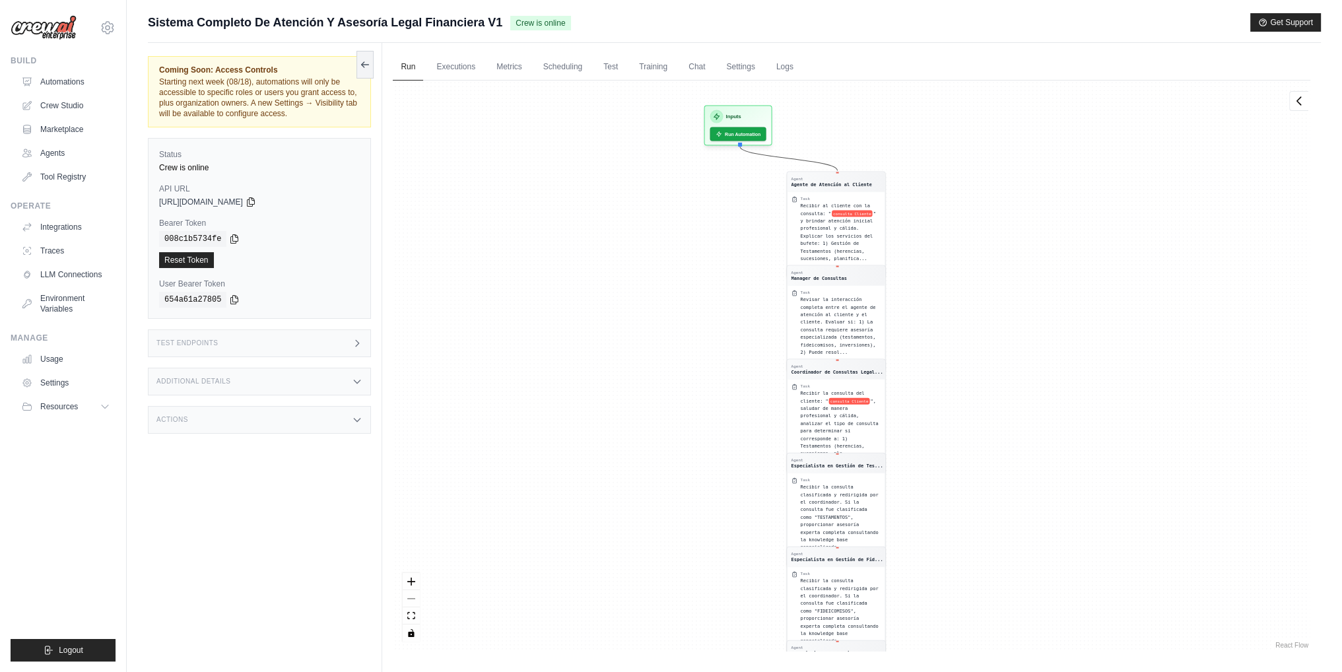
click at [690, 669] on div "Run Executions Metrics Scheduling Test Training Chat Settings Logs 0 Running 0 …" at bounding box center [851, 379] width 939 height 672
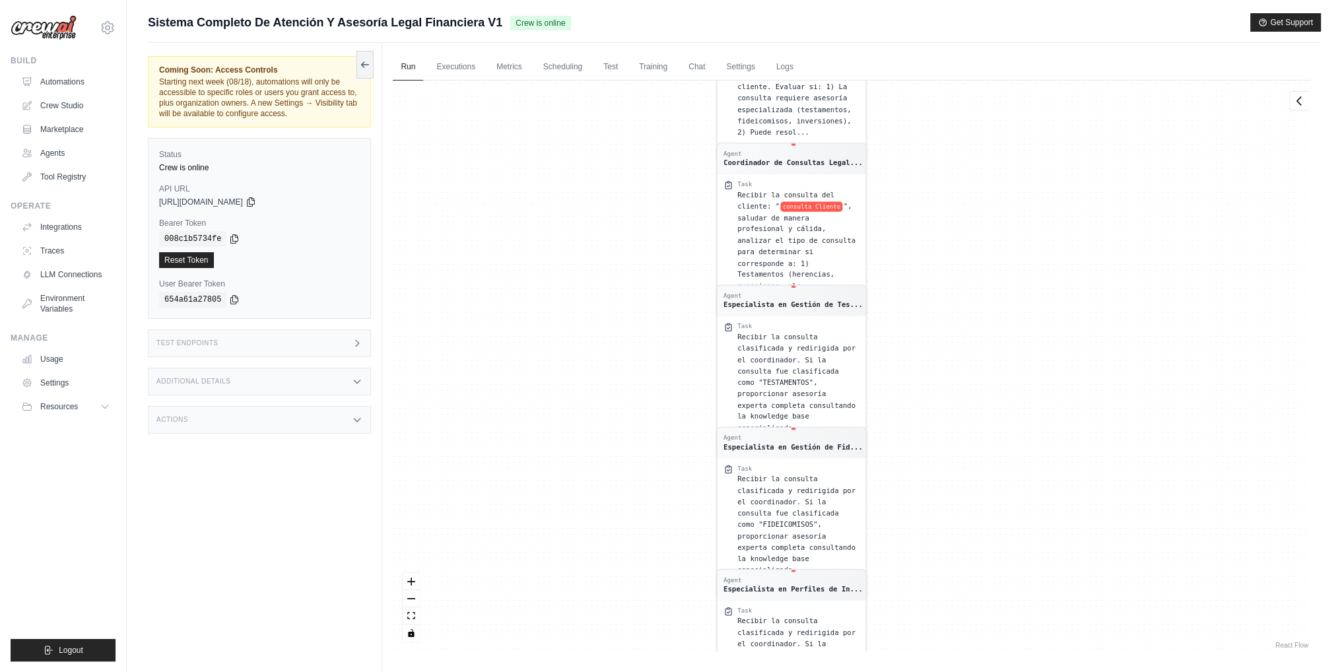
drag, startPoint x: 1019, startPoint y: 388, endPoint x: 973, endPoint y: 83, distance: 309.0
click at [973, 83] on div "Agent Agente de Atención al Cliente Task Recibir al cliente con la consulta: " …" at bounding box center [852, 366] width 918 height 571
drag, startPoint x: 974, startPoint y: 370, endPoint x: 974, endPoint y: 195, distance: 174.9
click at [974, 195] on div "Agent Agente de Atención al Cliente Task Recibir al cliente con la consulta: " …" at bounding box center [852, 366] width 918 height 571
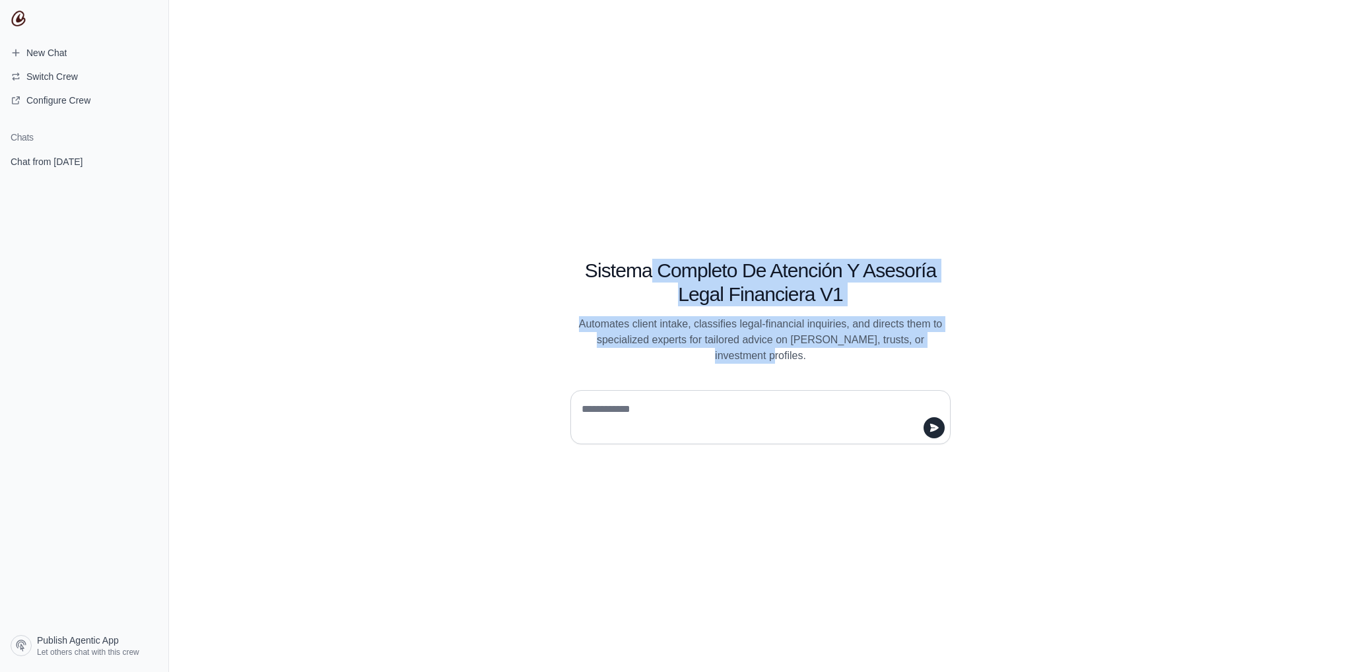
drag, startPoint x: 967, startPoint y: 344, endPoint x: 663, endPoint y: 273, distance: 312.6
click at [656, 255] on div "Sistema Completo De Atención Y Asesoría Legal Financiera V1 Automates client in…" at bounding box center [761, 295] width 444 height 135
click at [673, 318] on div "Sistema Completo De Atención Y Asesoría Legal Financiera V1 Automates client in…" at bounding box center [761, 295] width 444 height 135
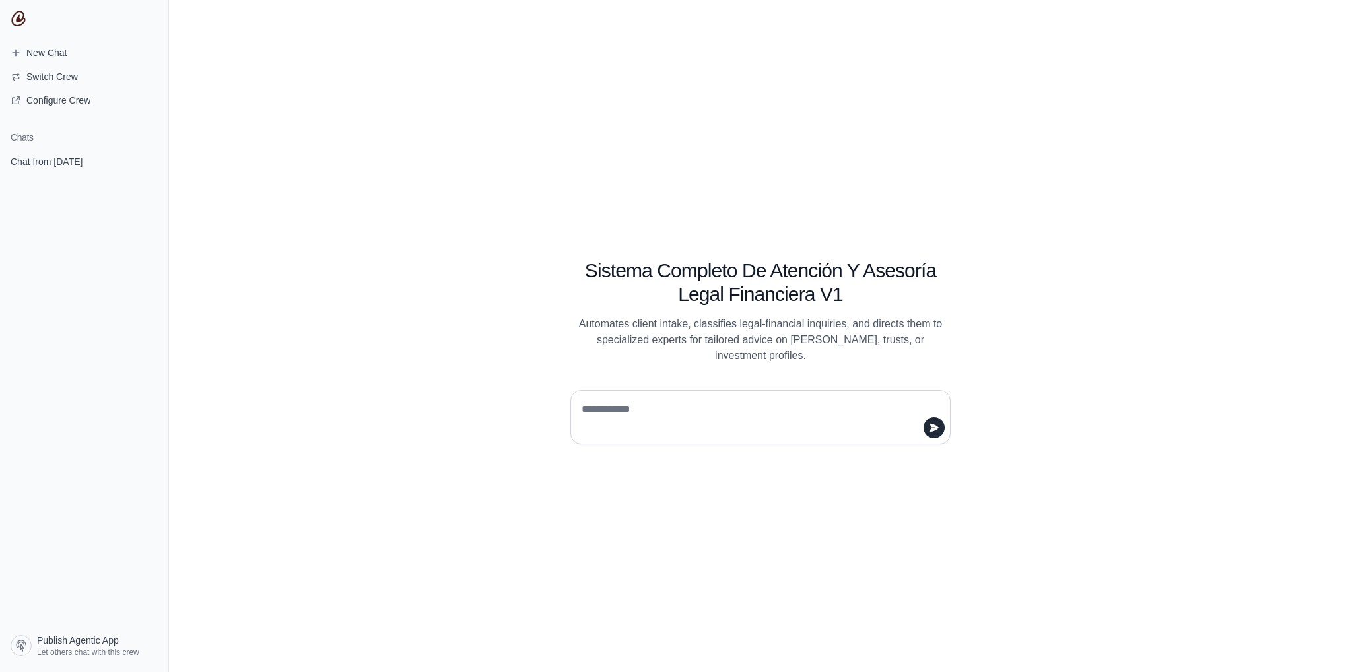
click at [671, 400] on textarea at bounding box center [756, 417] width 355 height 37
type textarea "**********"
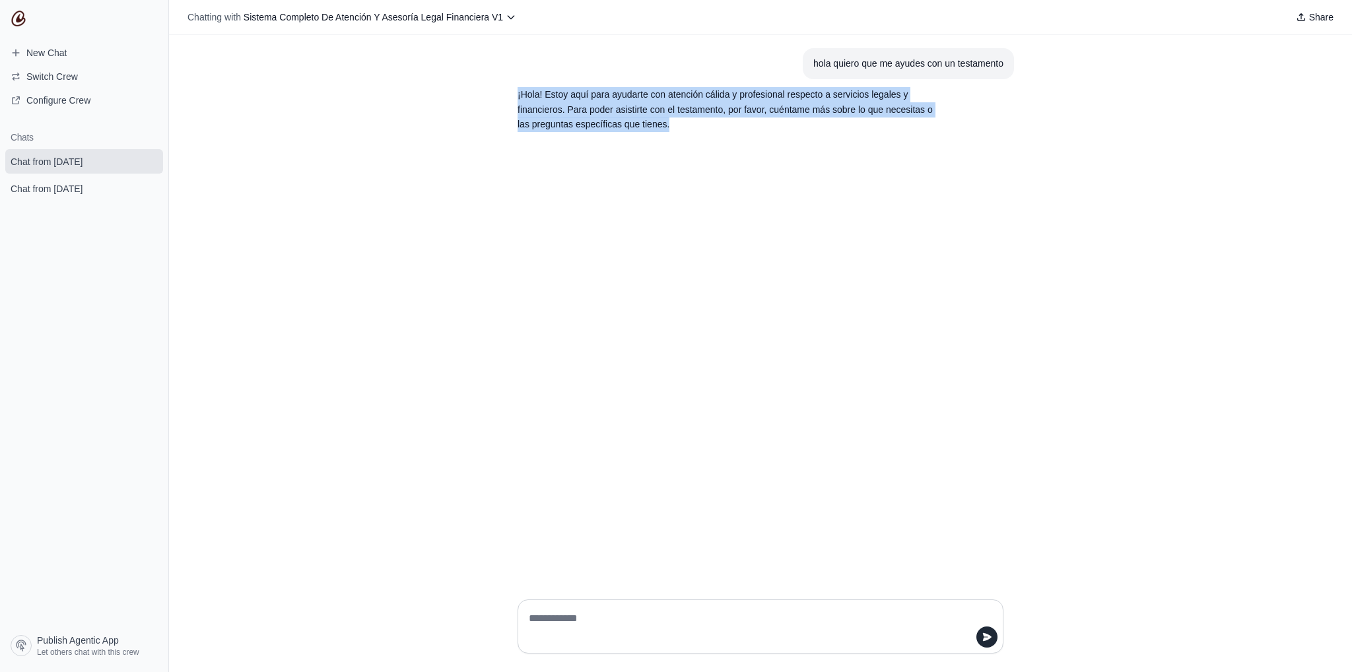
drag, startPoint x: 570, startPoint y: 95, endPoint x: 819, endPoint y: 145, distance: 253.1
click at [819, 145] on div "hola quiero que me ayudes con un testamento ¡Hola! Estoy aquí para ayudarte con…" at bounding box center [760, 312] width 1183 height 554
click at [820, 152] on div "hola quiero que me ayudes con un testamento ¡Hola! Estoy aquí para ayudarte con…" at bounding box center [760, 312] width 1183 height 554
drag, startPoint x: 548, startPoint y: 90, endPoint x: 905, endPoint y: 179, distance: 367.9
click at [905, 179] on div "hola quiero que me ayudes con un testamento ¡Hola! Estoy aquí para ayudarte con…" at bounding box center [760, 312] width 1183 height 554
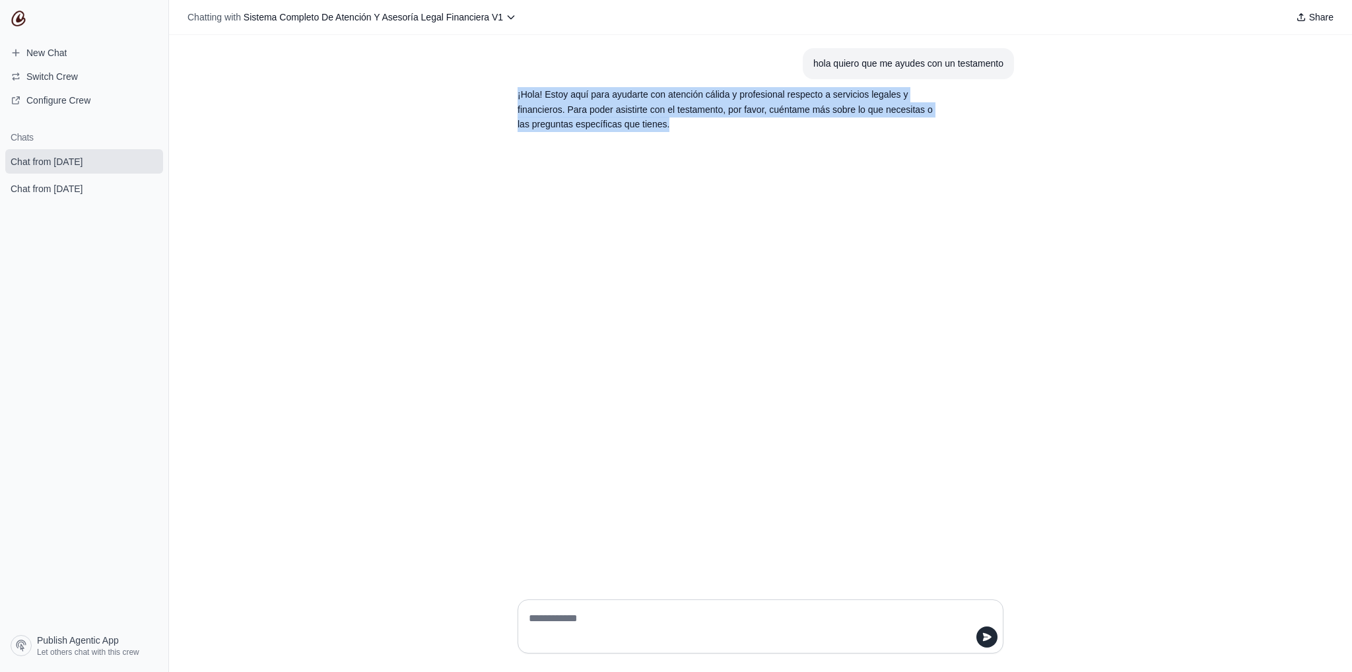
click at [916, 228] on div "hola quiero que me ayudes con un testamento ¡Hola! Estoy aquí para ayudarte con…" at bounding box center [760, 312] width 1183 height 554
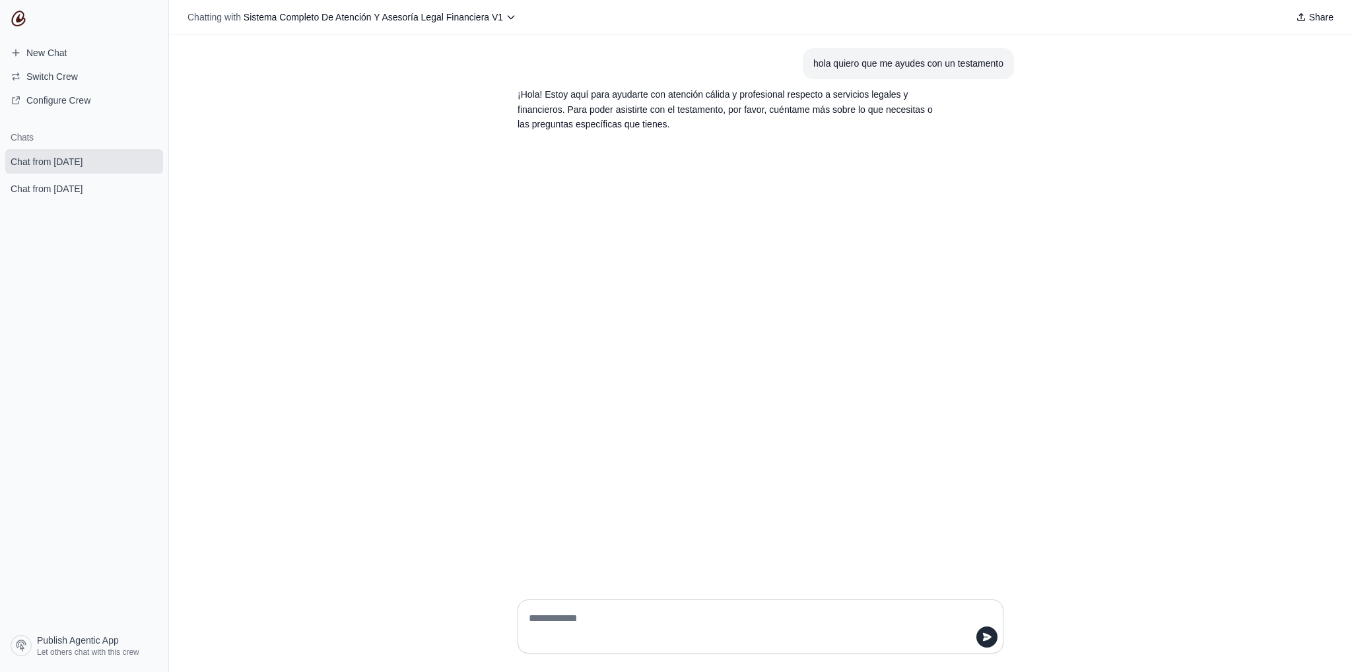
click at [797, 610] on textarea at bounding box center [756, 626] width 461 height 37
drag, startPoint x: 980, startPoint y: 59, endPoint x: 977, endPoint y: 69, distance: 10.9
click at [980, 59] on div "hola quiero que me ayudes con un testamento" at bounding box center [908, 63] width 190 height 15
drag, startPoint x: 901, startPoint y: 147, endPoint x: 589, endPoint y: 6, distance: 341.8
click at [900, 147] on div "hola quiero que me ayudes con un testamento ¡Hola! Estoy aquí para ayudarte con…" at bounding box center [760, 312] width 1183 height 554
